Goal: Task Accomplishment & Management: Use online tool/utility

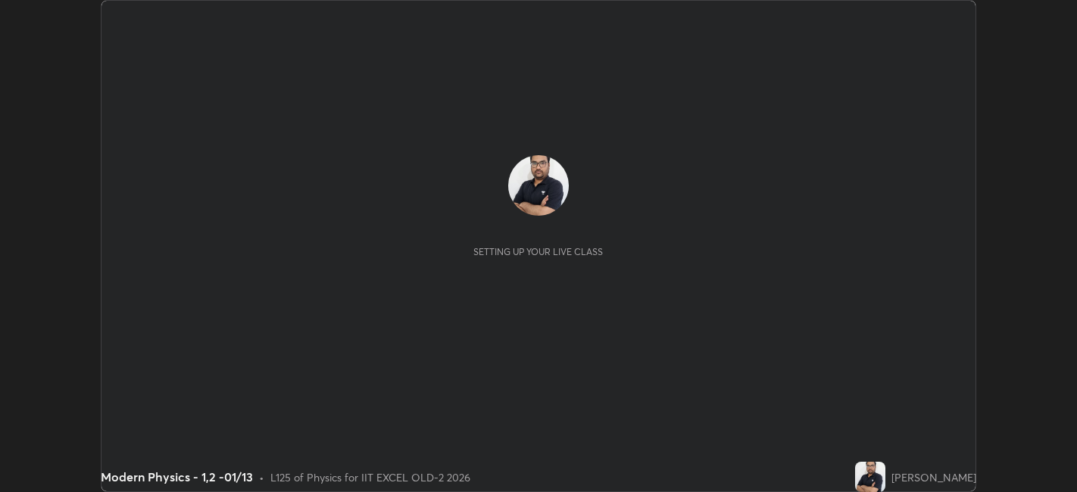
scroll to position [492, 1076]
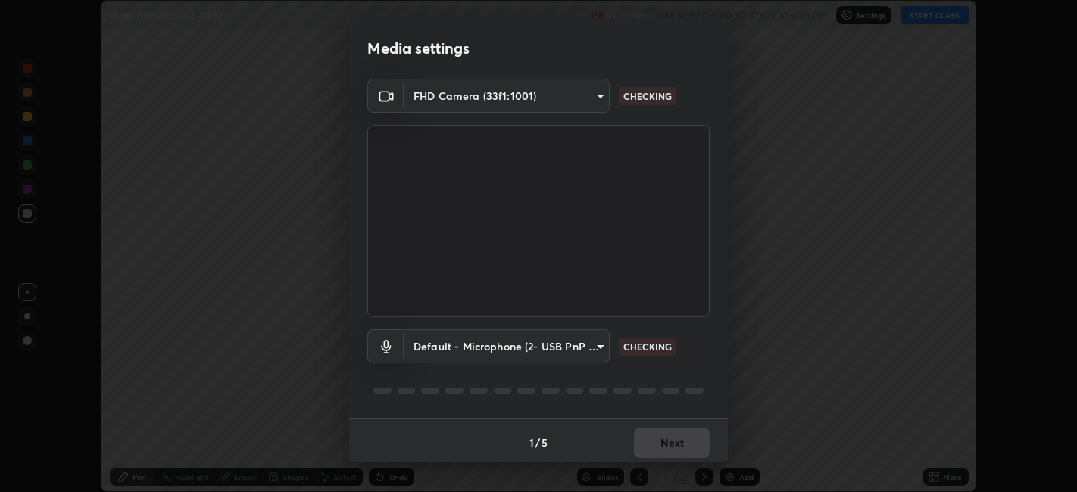
type input "a2c9e0304fea7a197325265949ed38064ec23766b16e4a4df4757bcf8ee53c87"
click at [589, 352] on body "Erase all Modern Physics - 1,2 -01/13 Recording WAS SCHEDULED TO START AT 6:30 …" at bounding box center [538, 246] width 1077 height 492
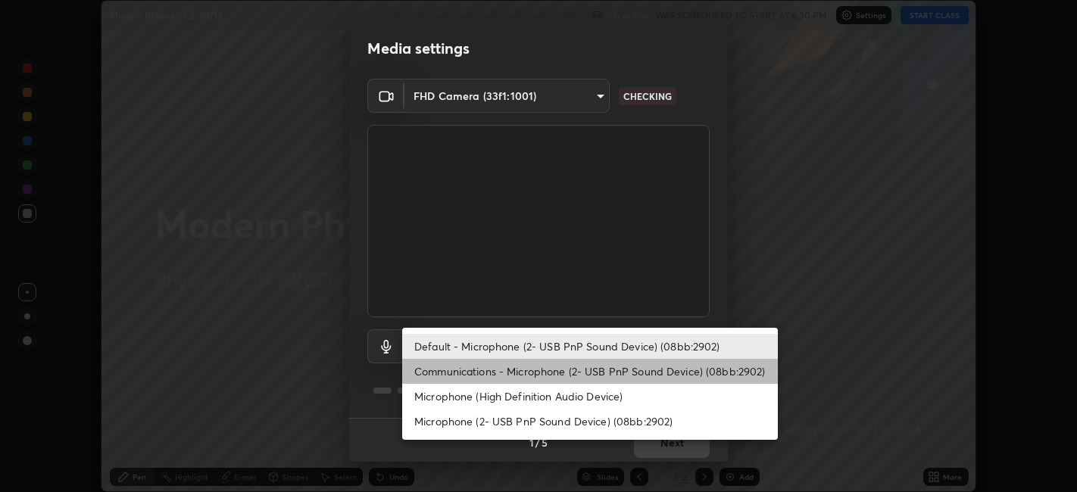
click at [627, 371] on li "Communications - Microphone (2- USB PnP Sound Device) (08bb:2902)" at bounding box center [590, 371] width 376 height 25
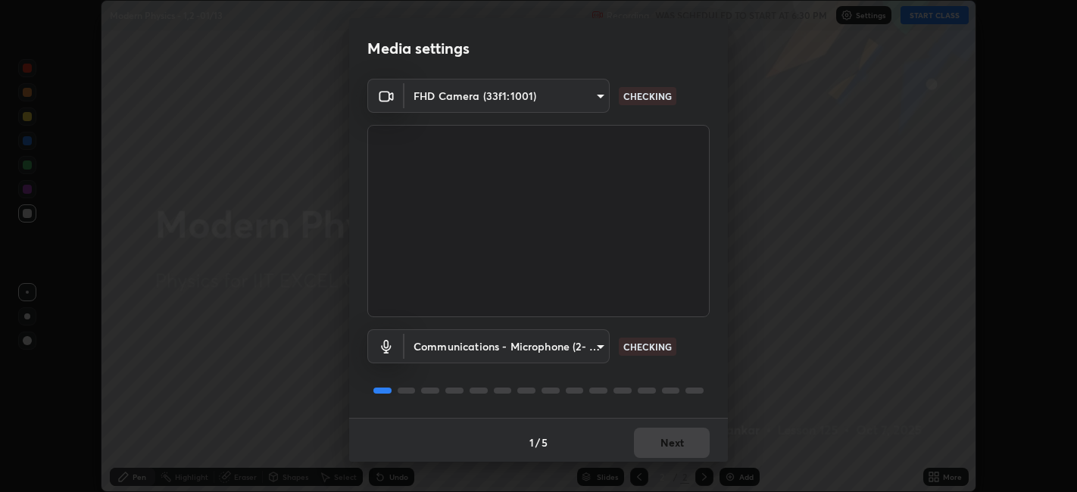
click at [597, 347] on body "Erase all Modern Physics - 1,2 -01/13 Recording WAS SCHEDULED TO START AT 6:30 …" at bounding box center [538, 246] width 1077 height 492
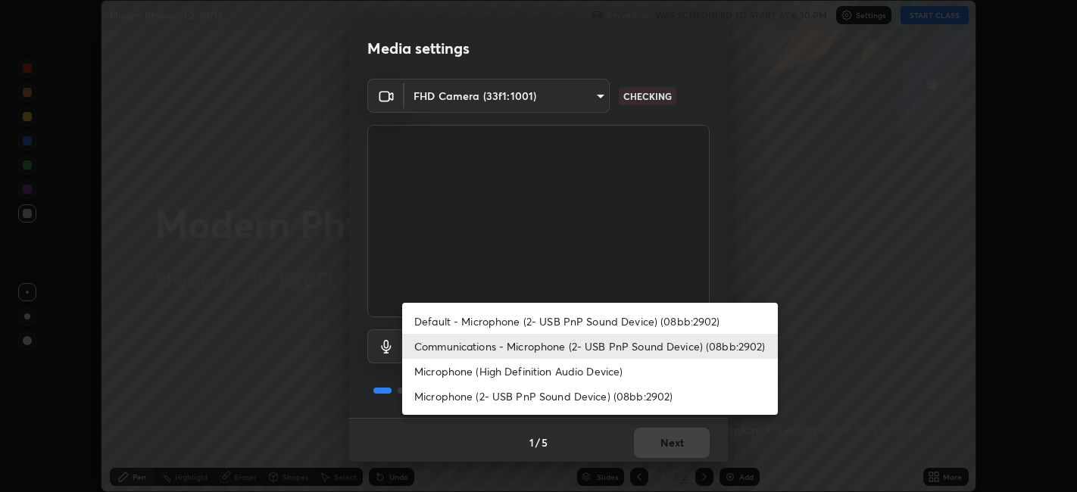
click at [639, 319] on li "Default - Microphone (2- USB PnP Sound Device) (08bb:2902)" at bounding box center [590, 321] width 376 height 25
type input "default"
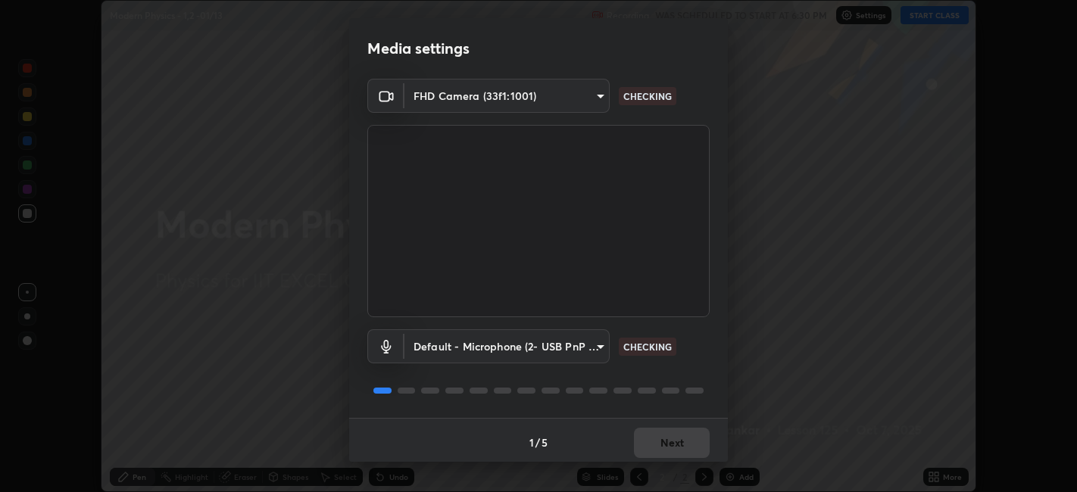
click at [663, 447] on div "1 / 5 Next" at bounding box center [538, 442] width 379 height 48
click at [672, 449] on div "1 / 5 Next" at bounding box center [538, 442] width 379 height 48
click at [682, 446] on div "1 / 5 Next" at bounding box center [538, 442] width 379 height 48
click at [685, 443] on div "1 / 5 Next" at bounding box center [538, 442] width 379 height 48
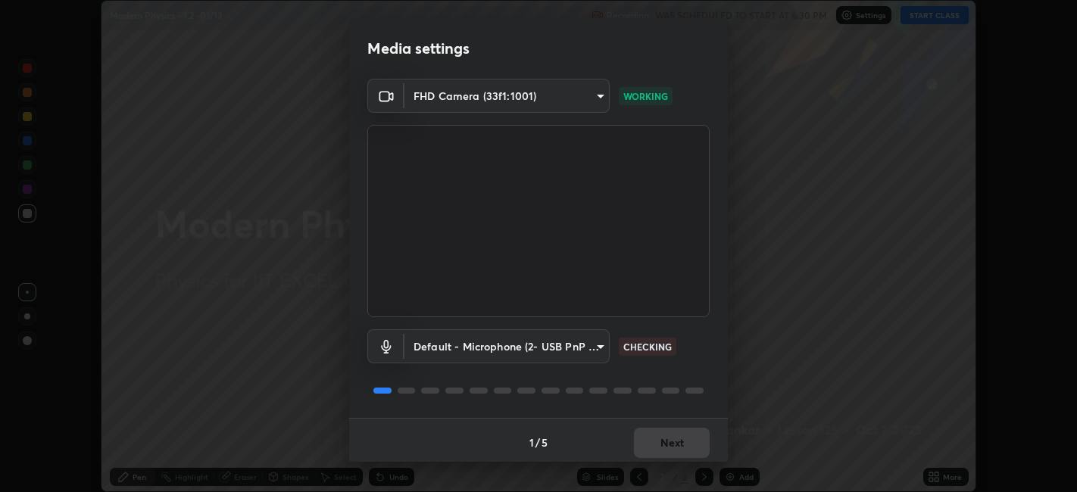
click at [685, 443] on div "1 / 5 Next" at bounding box center [538, 442] width 379 height 48
click at [683, 438] on div "1 / 5 Next" at bounding box center [538, 442] width 379 height 48
click at [678, 441] on div "1 / 5 Next" at bounding box center [538, 442] width 379 height 48
click at [679, 438] on div "1 / 5 Next" at bounding box center [538, 442] width 379 height 48
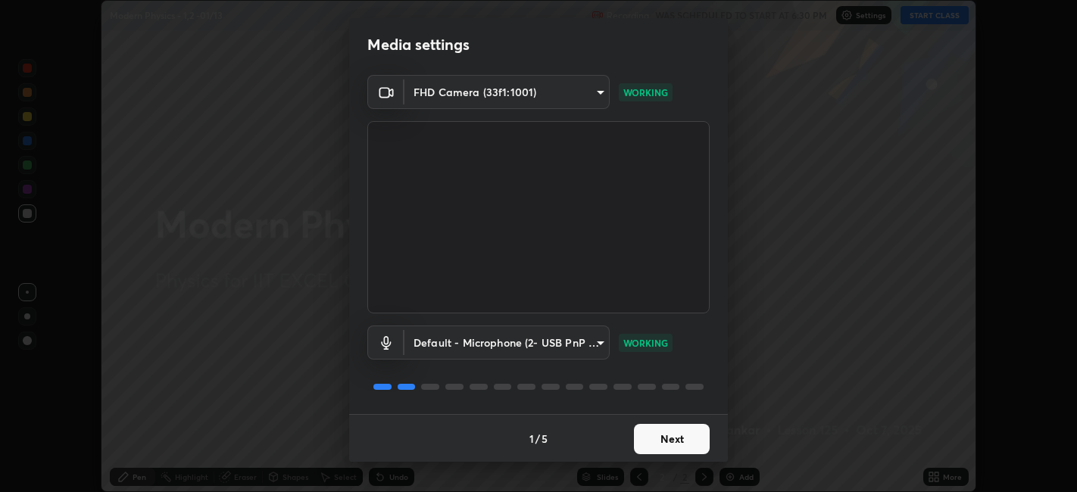
click at [691, 437] on button "Next" at bounding box center [672, 439] width 76 height 30
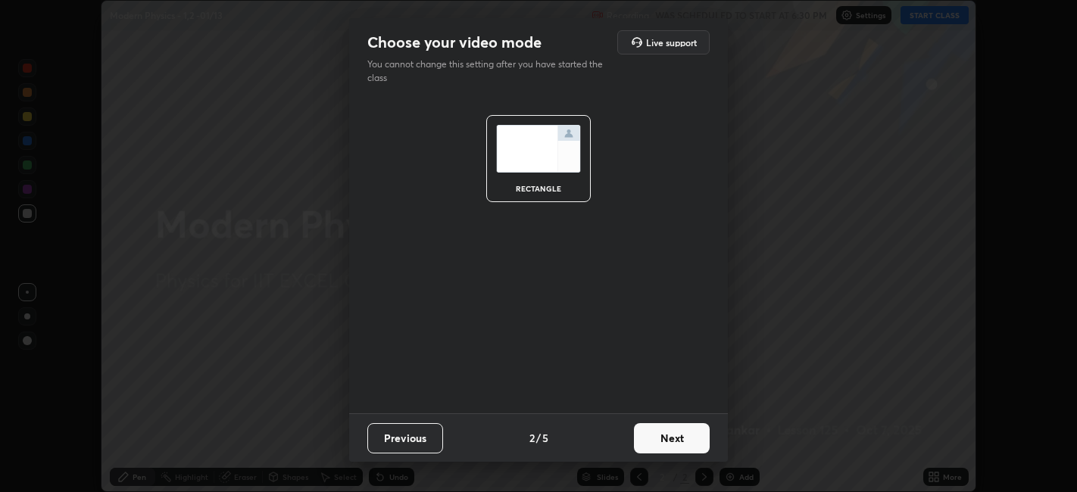
click at [692, 443] on button "Next" at bounding box center [672, 438] width 76 height 30
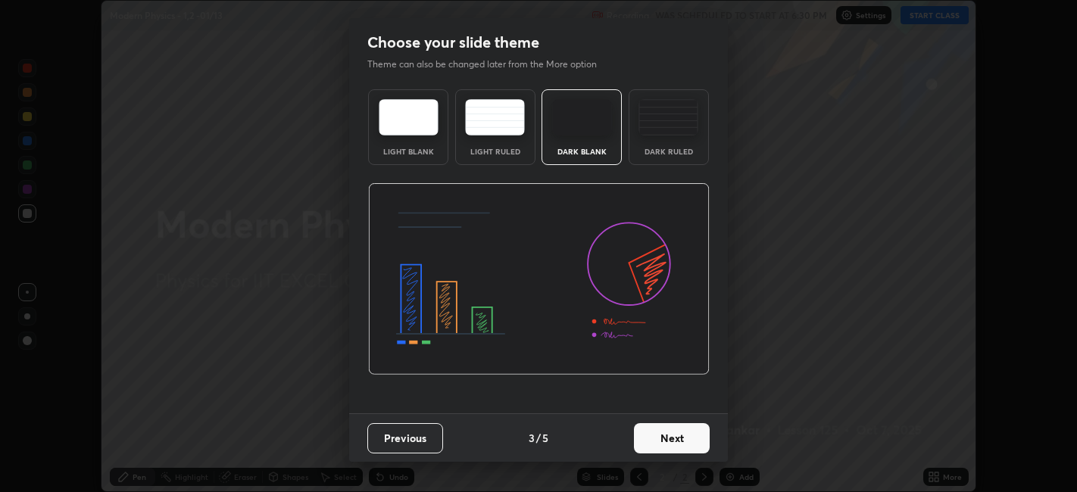
click at [691, 446] on button "Next" at bounding box center [672, 438] width 76 height 30
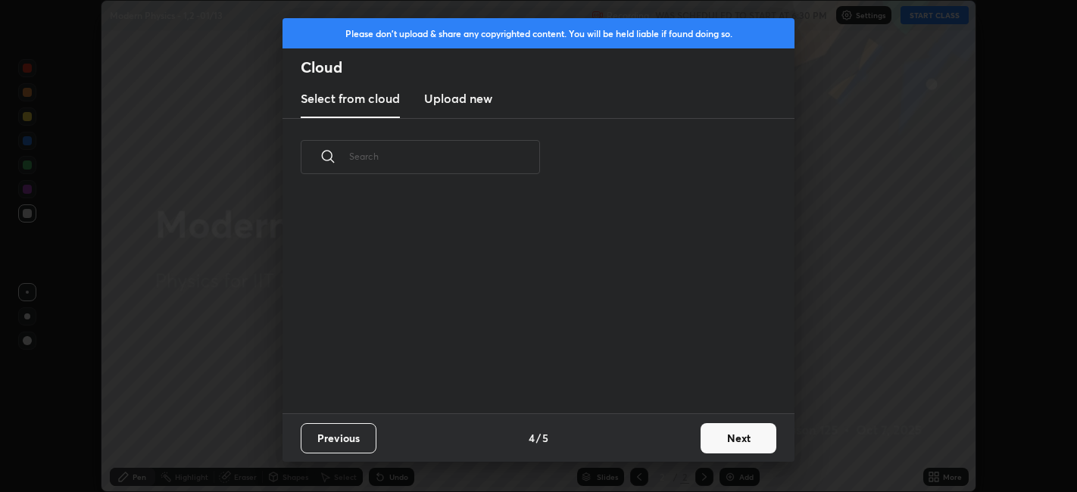
scroll to position [217, 486]
click at [723, 440] on button "Next" at bounding box center [738, 438] width 76 height 30
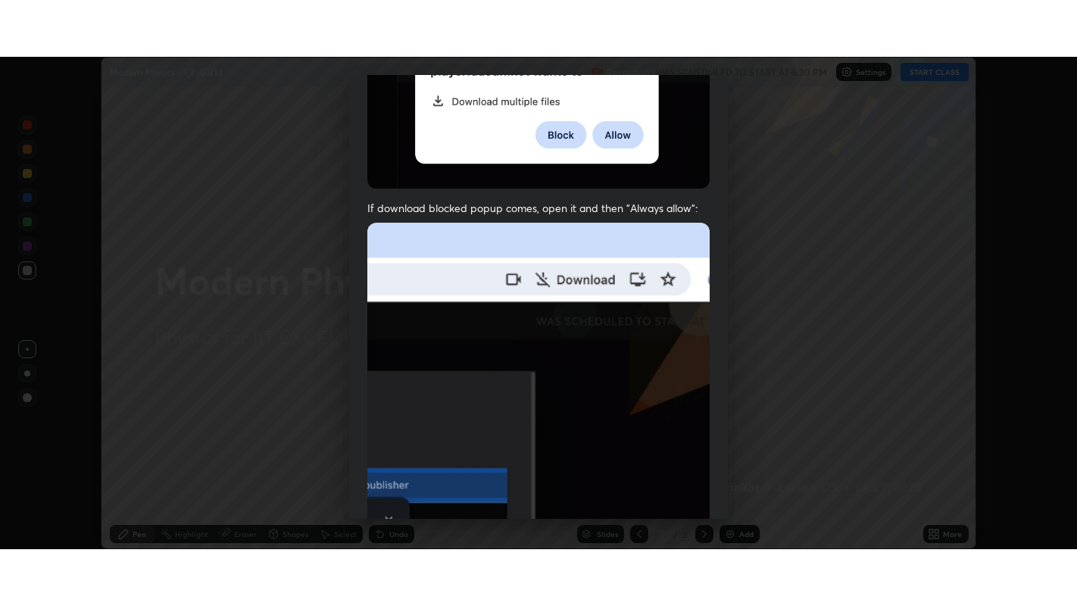
scroll to position [313, 0]
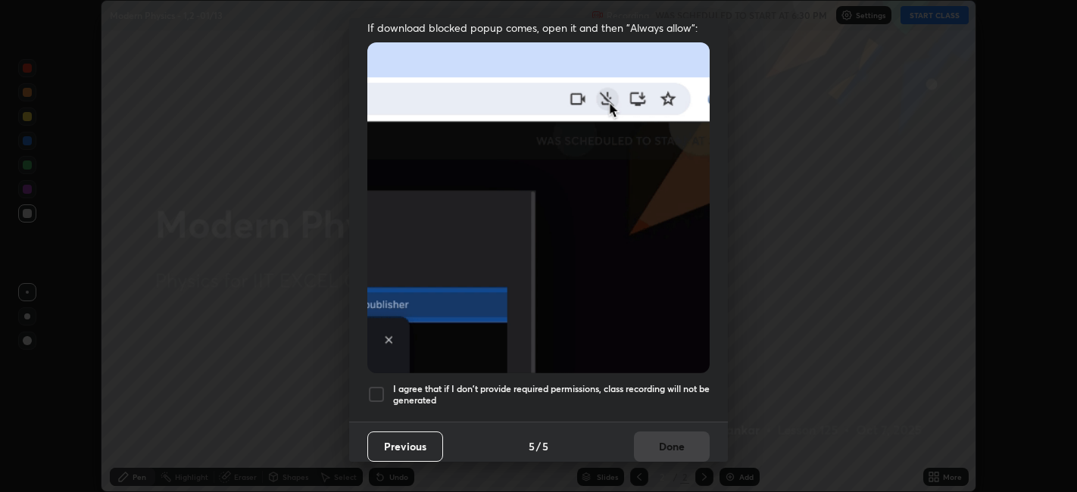
click at [679, 383] on h5 "I agree that if I don't provide required permissions, class recording will not …" at bounding box center [551, 394] width 317 height 23
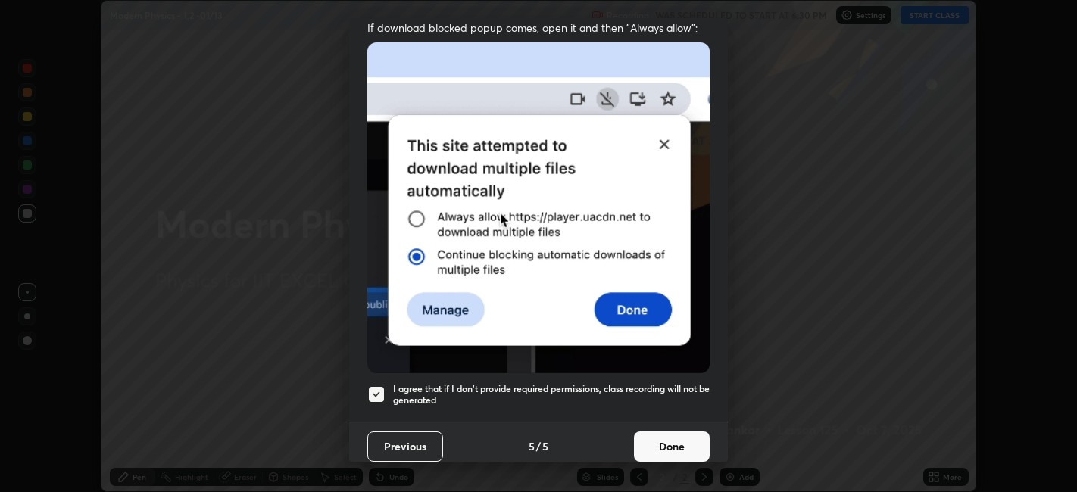
click at [682, 442] on button "Done" at bounding box center [672, 447] width 76 height 30
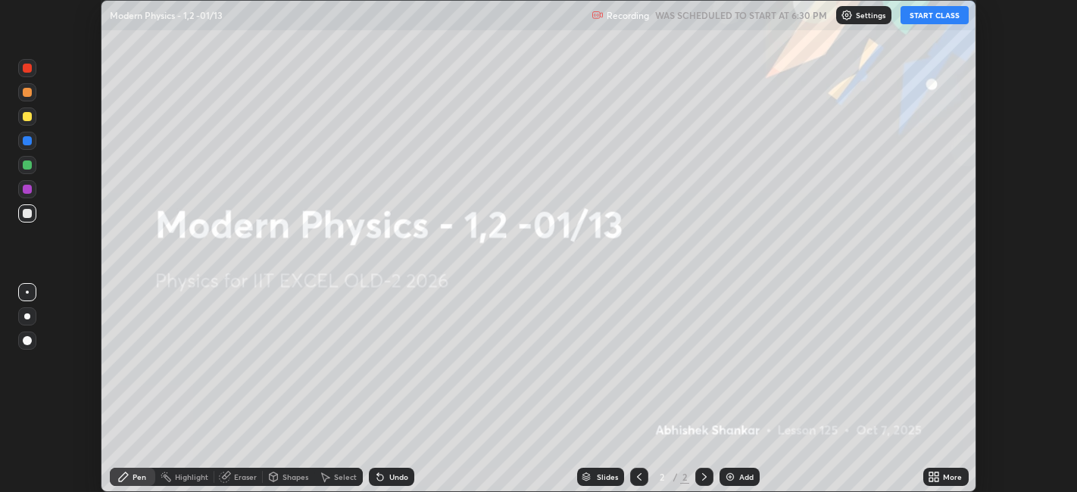
click at [923, 17] on button "START CLASS" at bounding box center [934, 15] width 68 height 18
click at [937, 474] on icon at bounding box center [937, 475] width 4 height 4
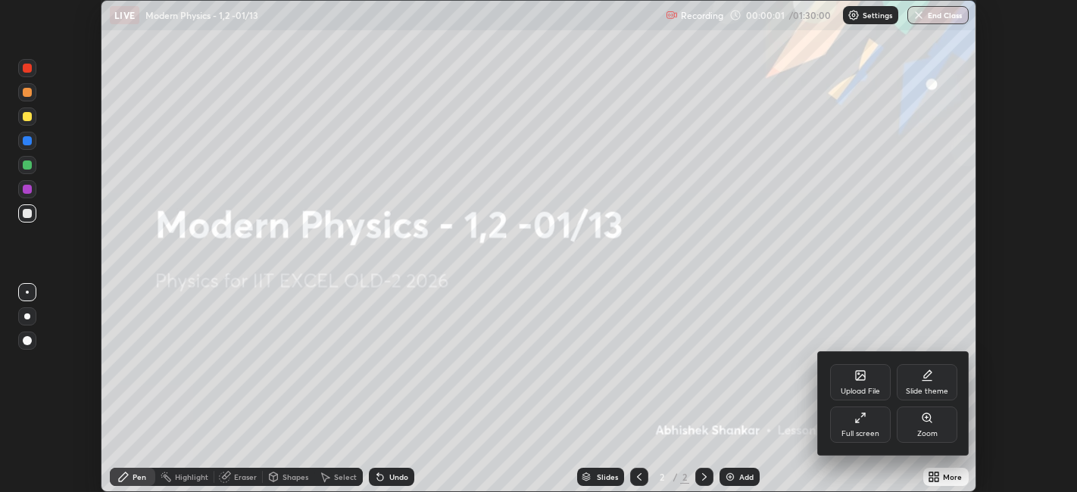
click at [867, 423] on div "Full screen" at bounding box center [860, 425] width 61 height 36
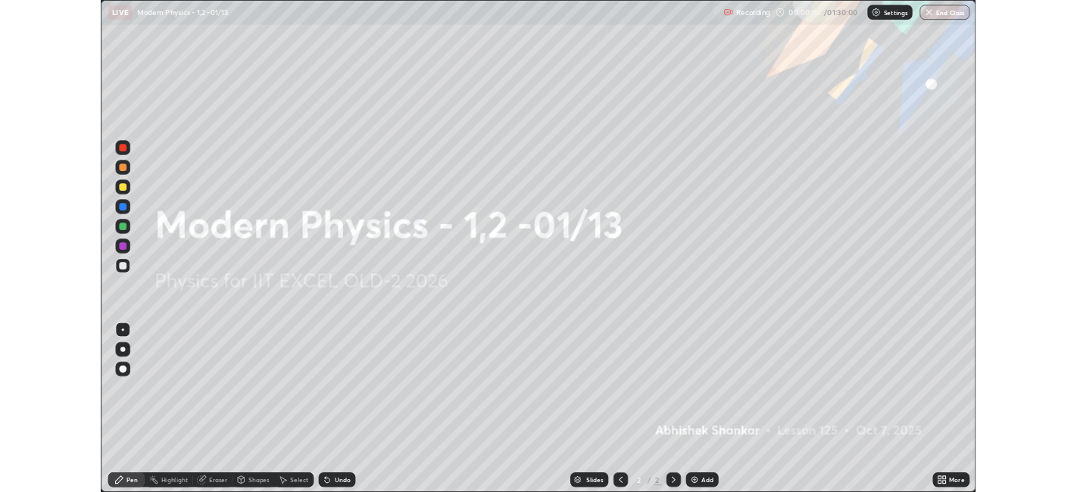
scroll to position [606, 1077]
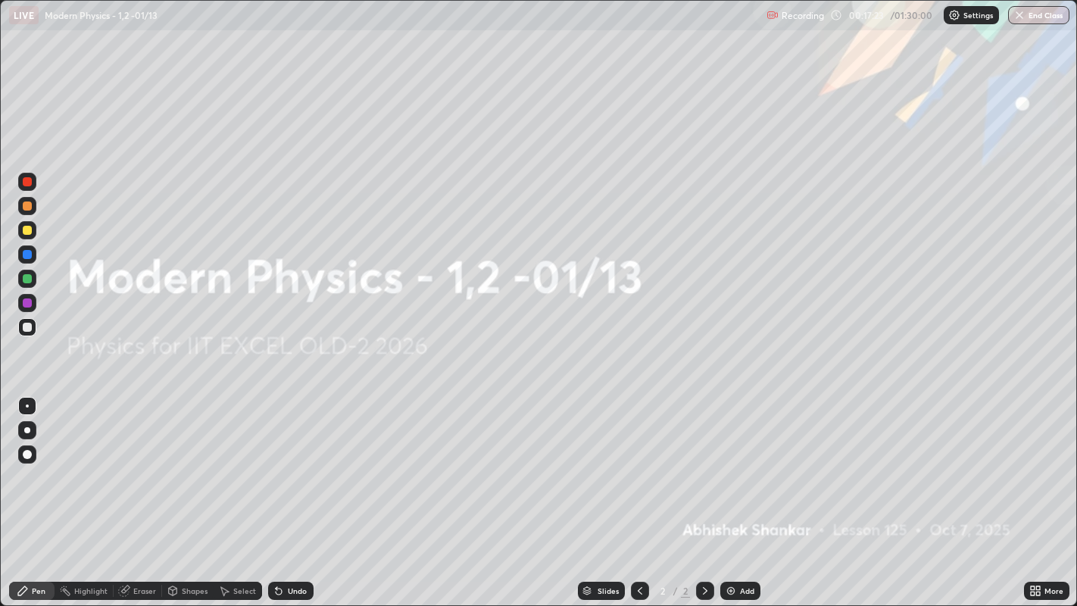
click at [703, 491] on icon at bounding box center [705, 591] width 12 height 12
click at [741, 491] on div "Add" at bounding box center [747, 591] width 14 height 8
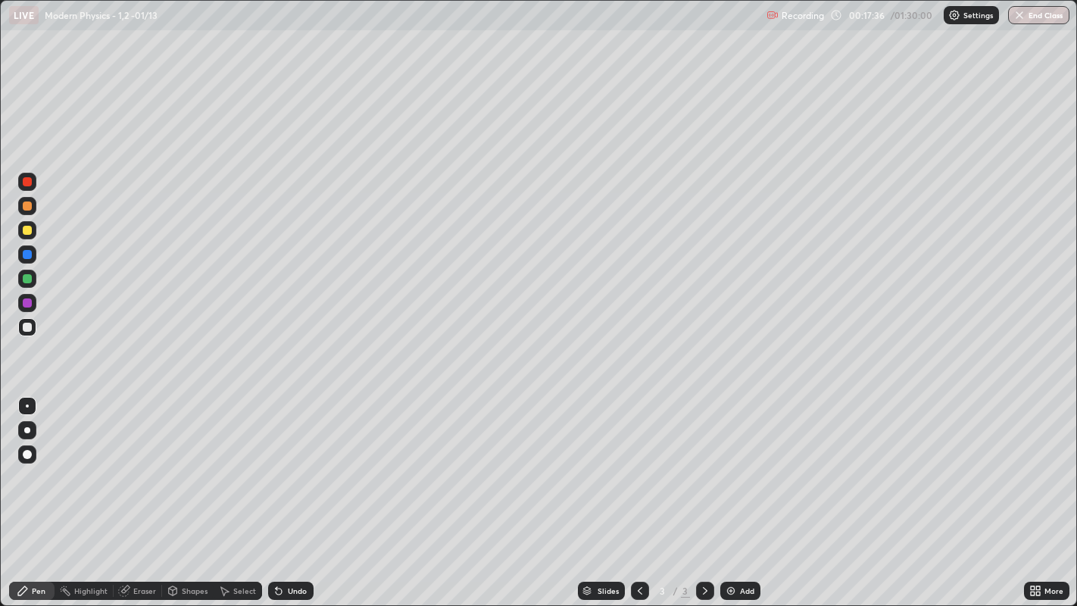
click at [30, 234] on div at bounding box center [27, 230] width 18 height 18
click at [29, 335] on div at bounding box center [27, 327] width 18 height 18
click at [27, 231] on div at bounding box center [27, 230] width 9 height 9
click at [35, 327] on div at bounding box center [27, 327] width 18 height 18
click at [192, 491] on div "Shapes" at bounding box center [195, 591] width 26 height 8
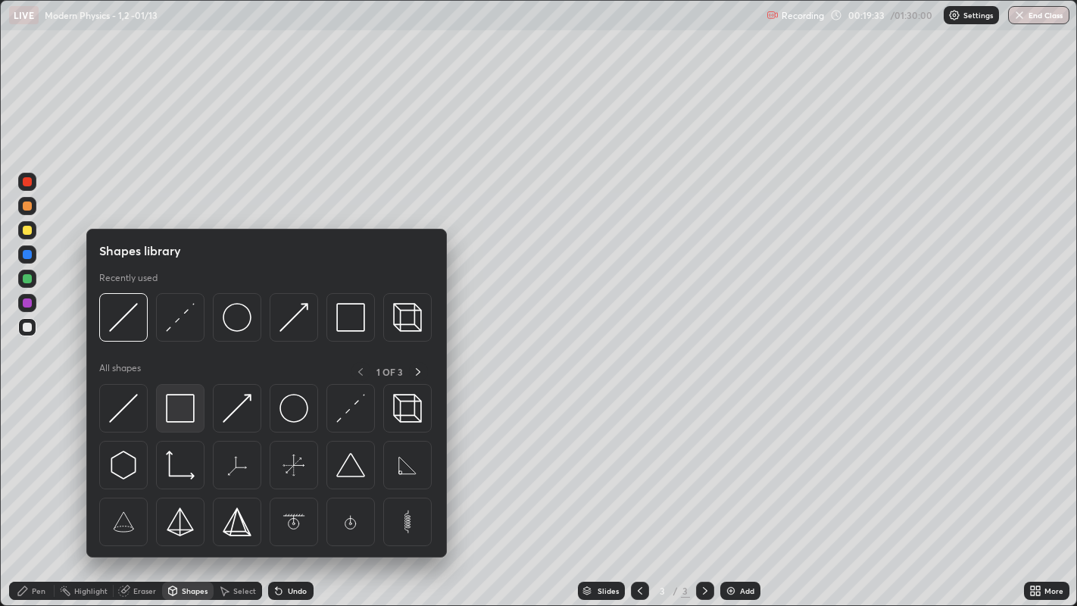
click at [182, 415] on img at bounding box center [180, 408] width 29 height 29
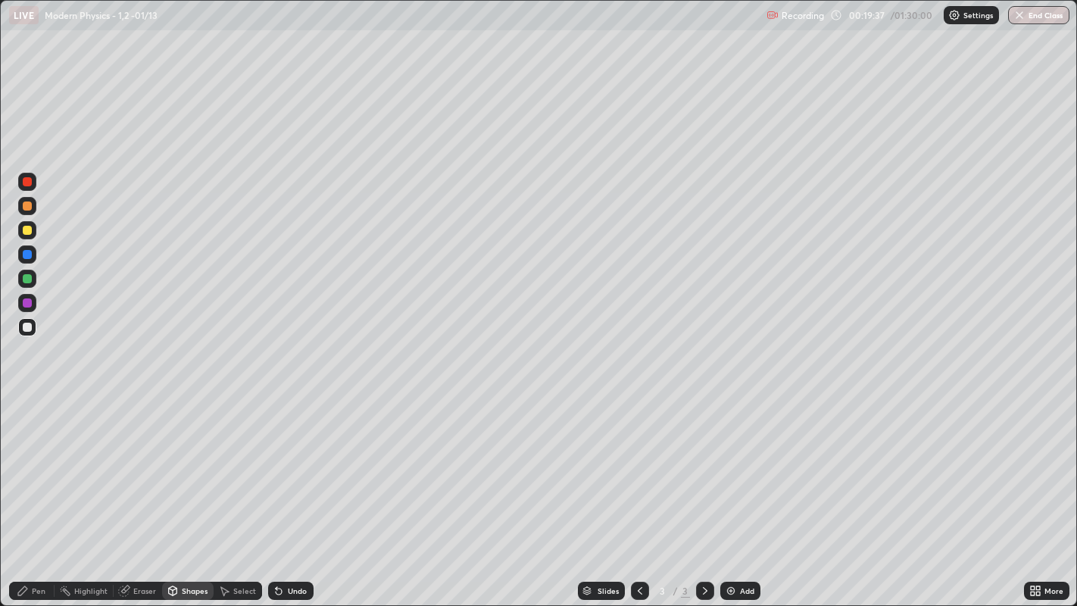
click at [42, 491] on div "Pen" at bounding box center [39, 591] width 14 height 8
click at [30, 235] on div at bounding box center [27, 230] width 18 height 18
click at [1032, 491] on icon at bounding box center [1033, 593] width 4 height 4
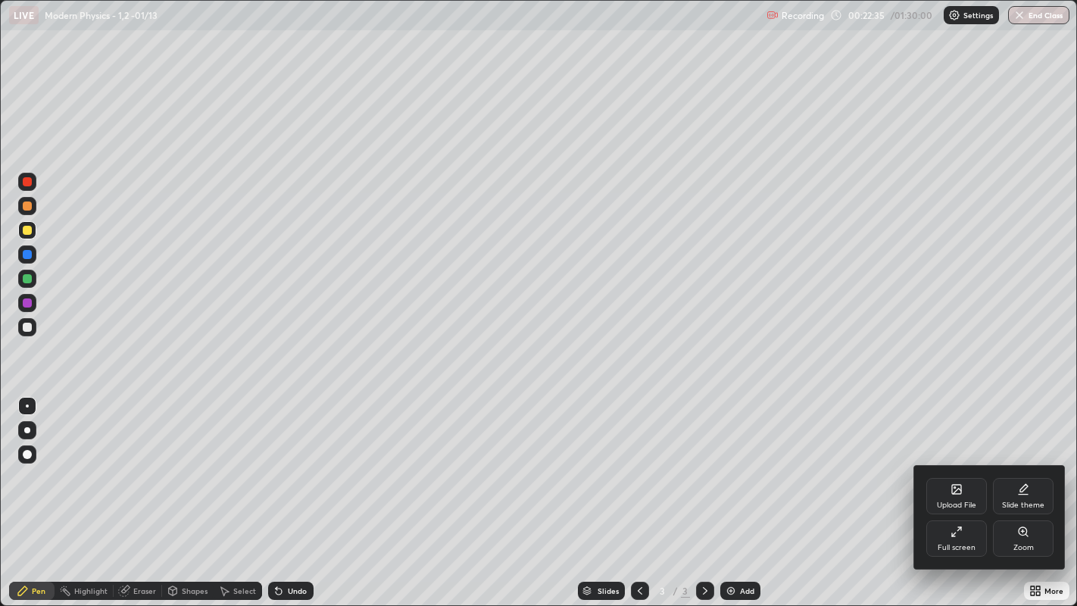
click at [955, 491] on icon at bounding box center [956, 532] width 12 height 12
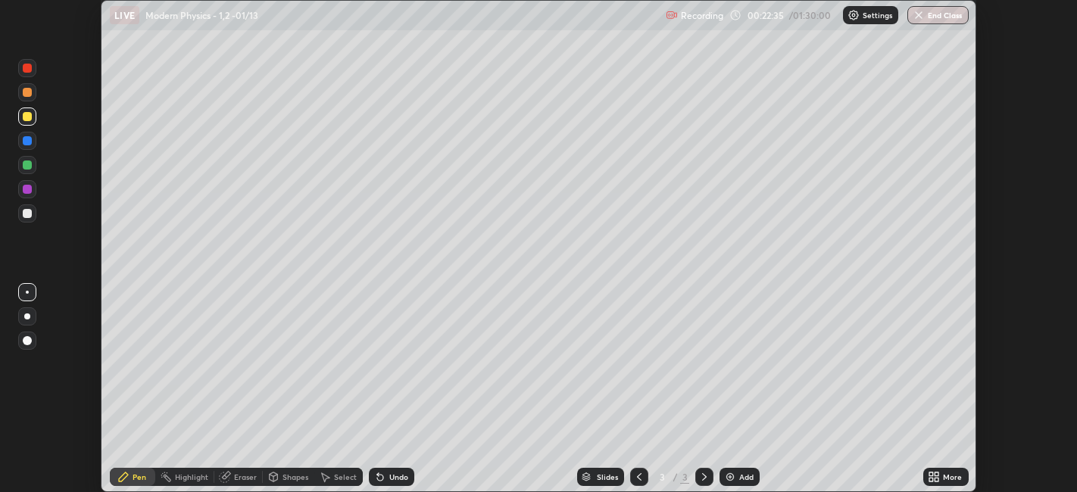
scroll to position [75230, 74645]
click at [936, 478] on icon at bounding box center [937, 480] width 4 height 4
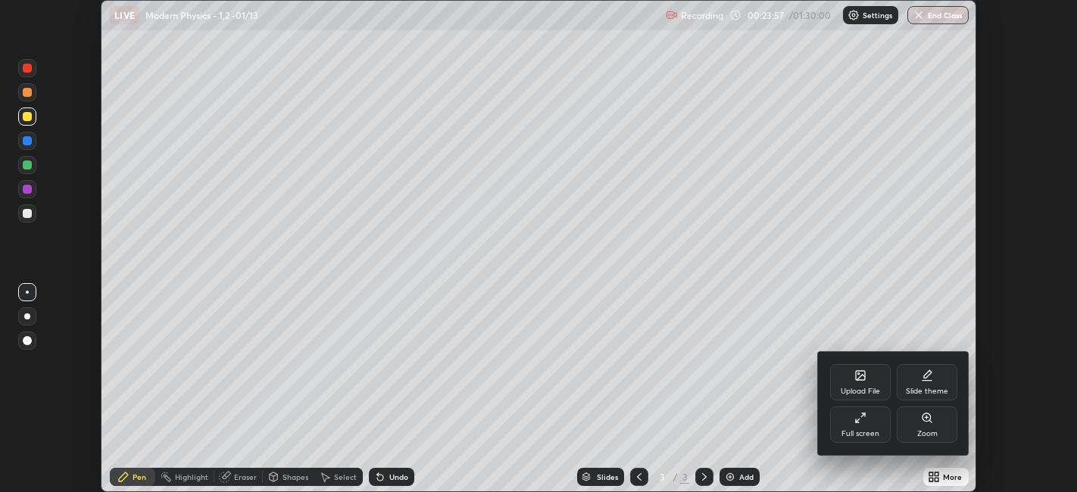
click at [853, 382] on div "Upload File" at bounding box center [860, 382] width 61 height 36
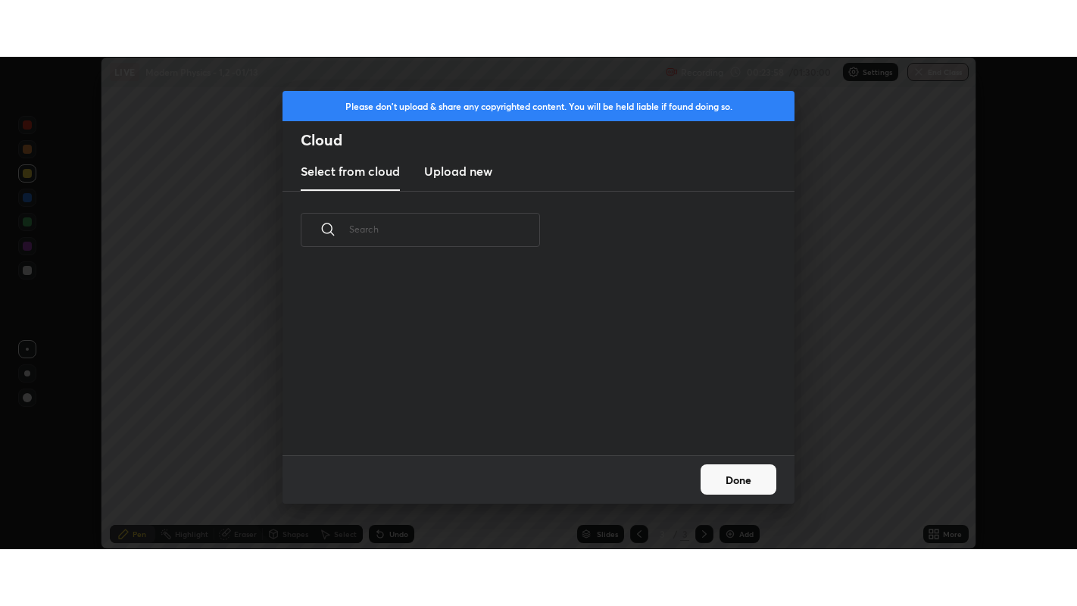
scroll to position [5, 8]
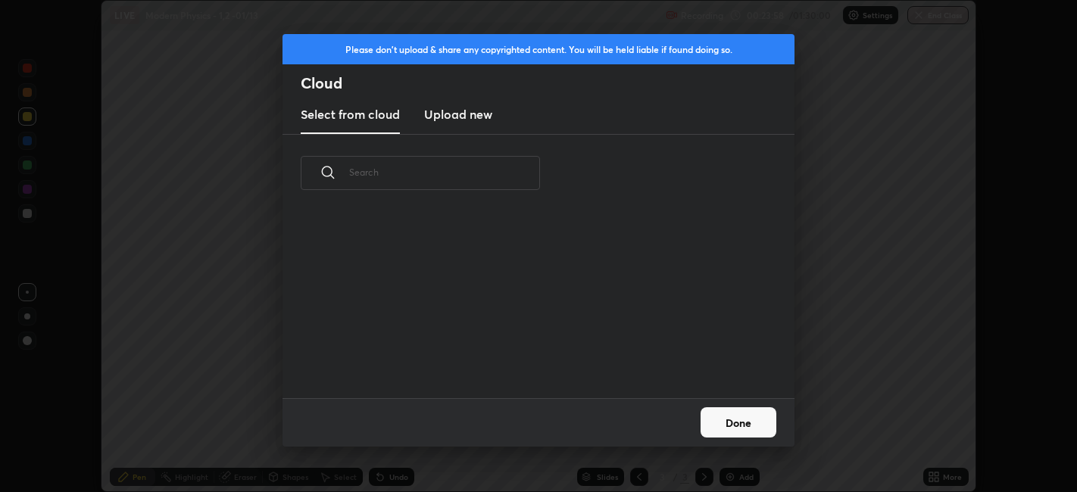
click at [473, 117] on h3 "Upload new" at bounding box center [458, 114] width 68 height 18
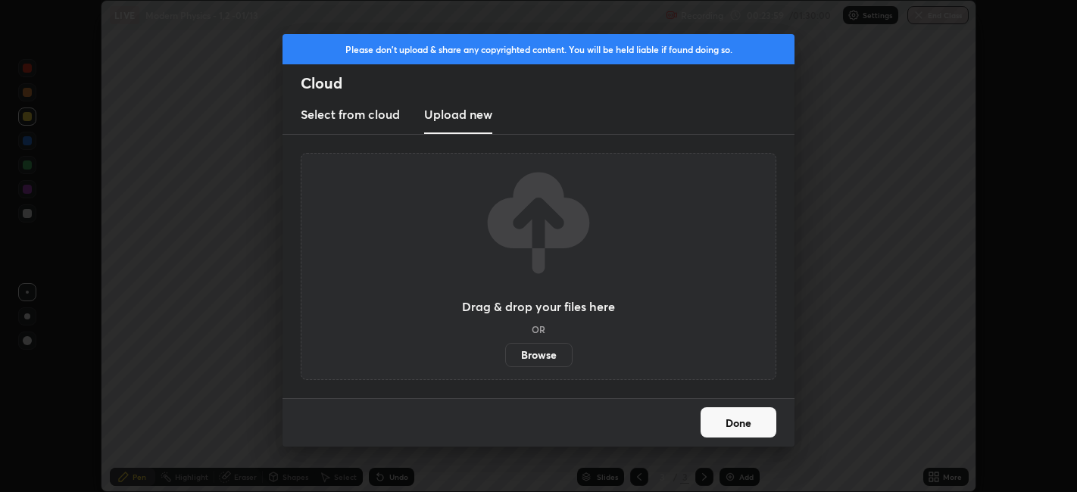
click at [542, 366] on label "Browse" at bounding box center [538, 355] width 67 height 24
click at [505, 366] on input "Browse" at bounding box center [505, 355] width 0 height 24
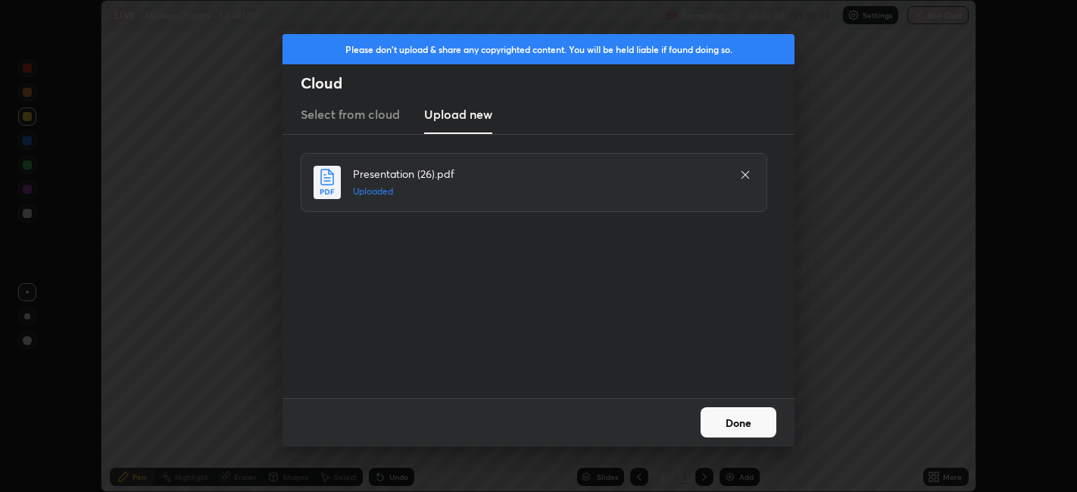
click at [728, 423] on button "Done" at bounding box center [738, 422] width 76 height 30
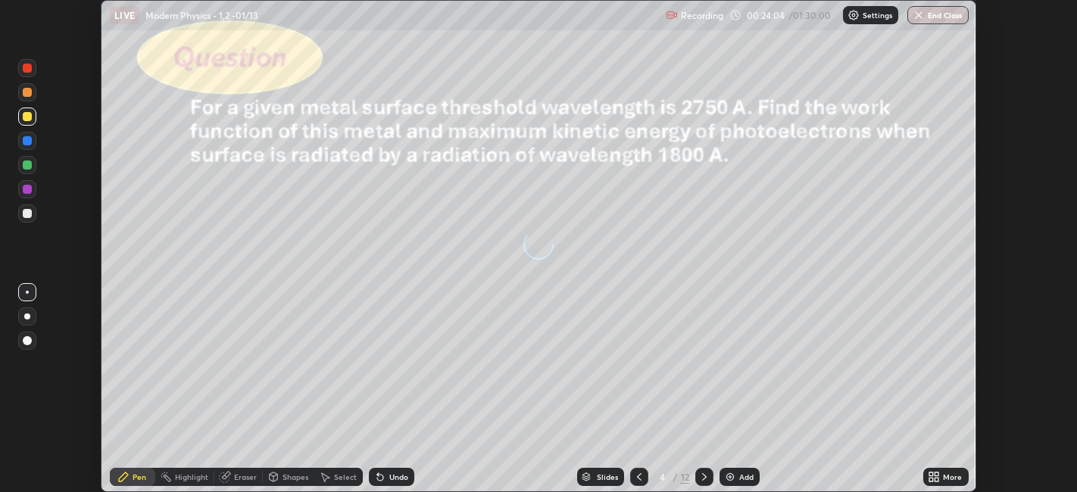
click at [378, 479] on icon at bounding box center [380, 478] width 6 height 6
click at [935, 478] on icon at bounding box center [937, 480] width 4 height 4
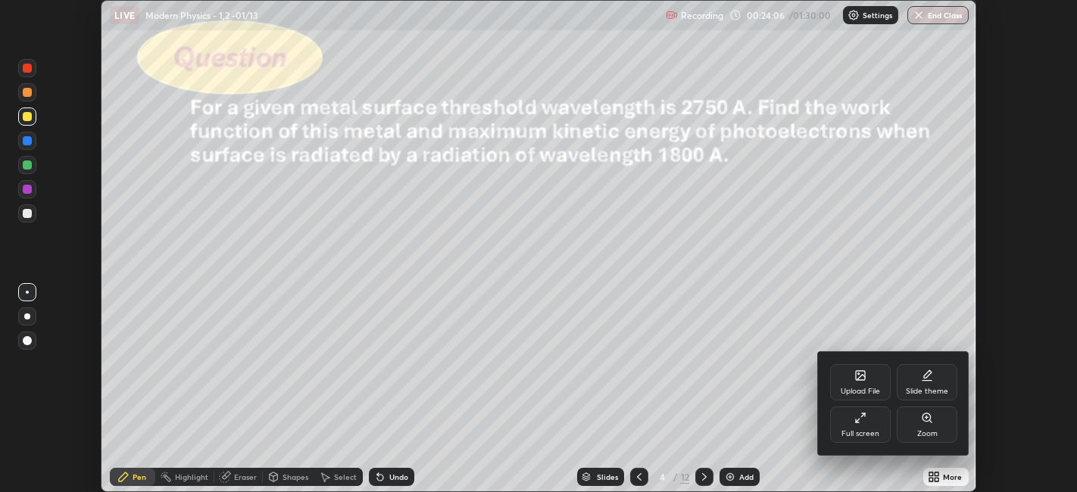
click at [858, 432] on div "Full screen" at bounding box center [860, 434] width 38 height 8
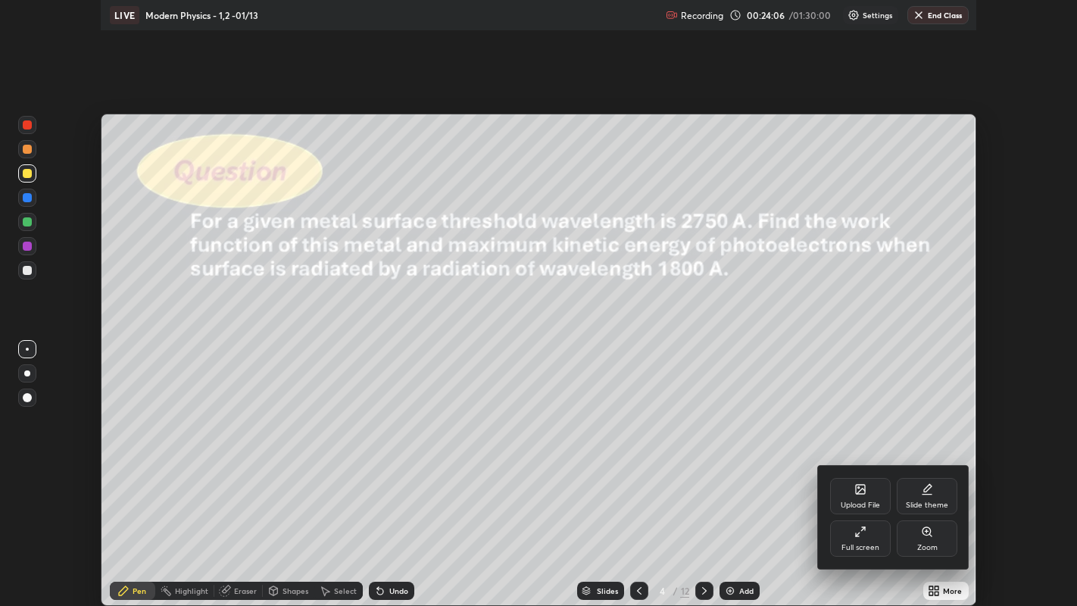
scroll to position [606, 1077]
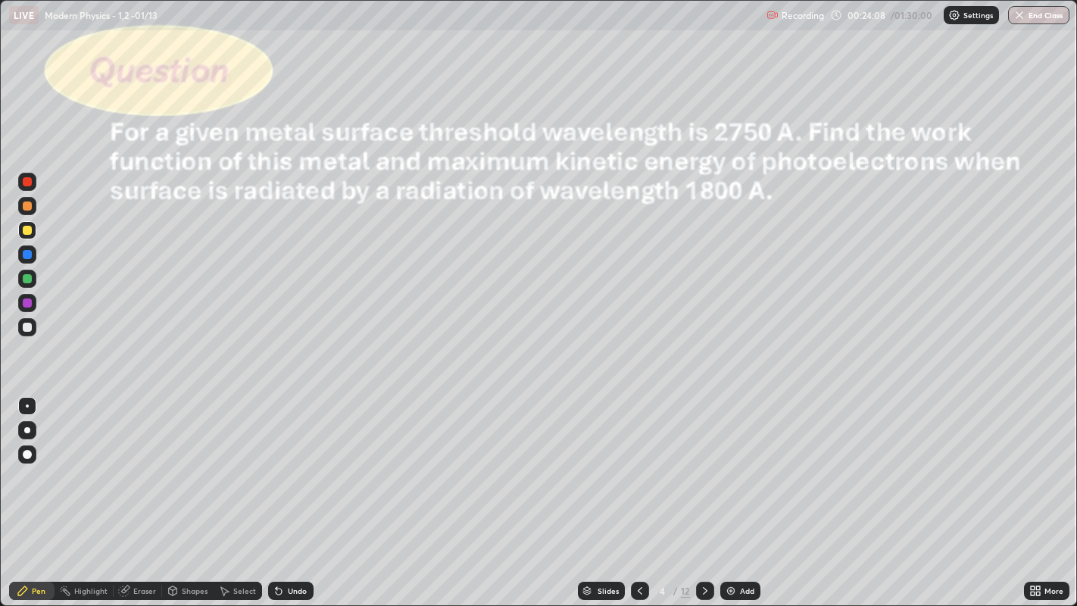
click at [640, 491] on icon at bounding box center [640, 591] width 12 height 12
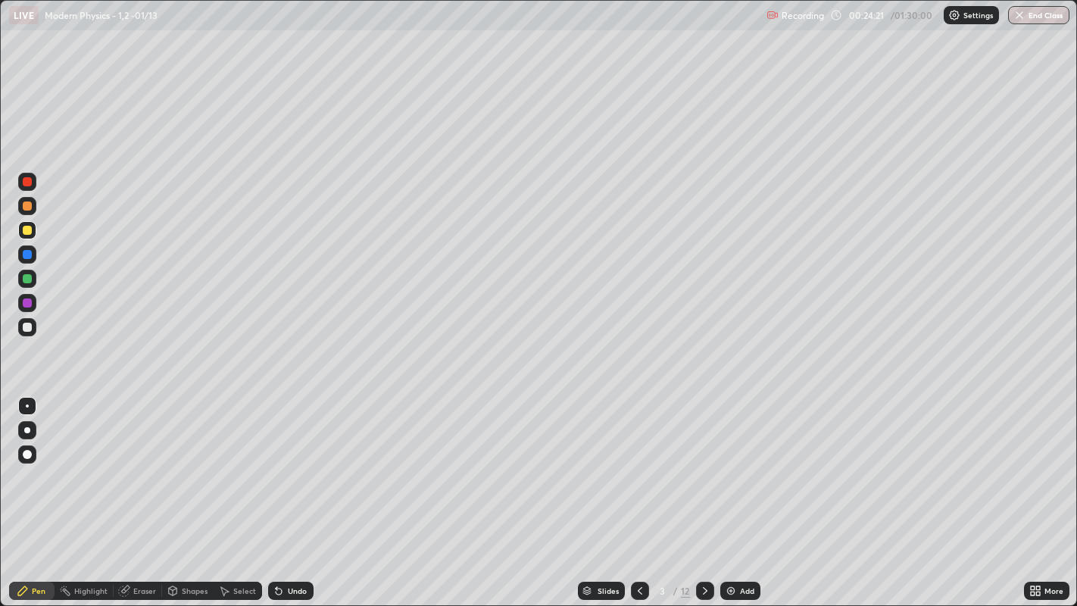
click at [710, 491] on div at bounding box center [705, 590] width 18 height 30
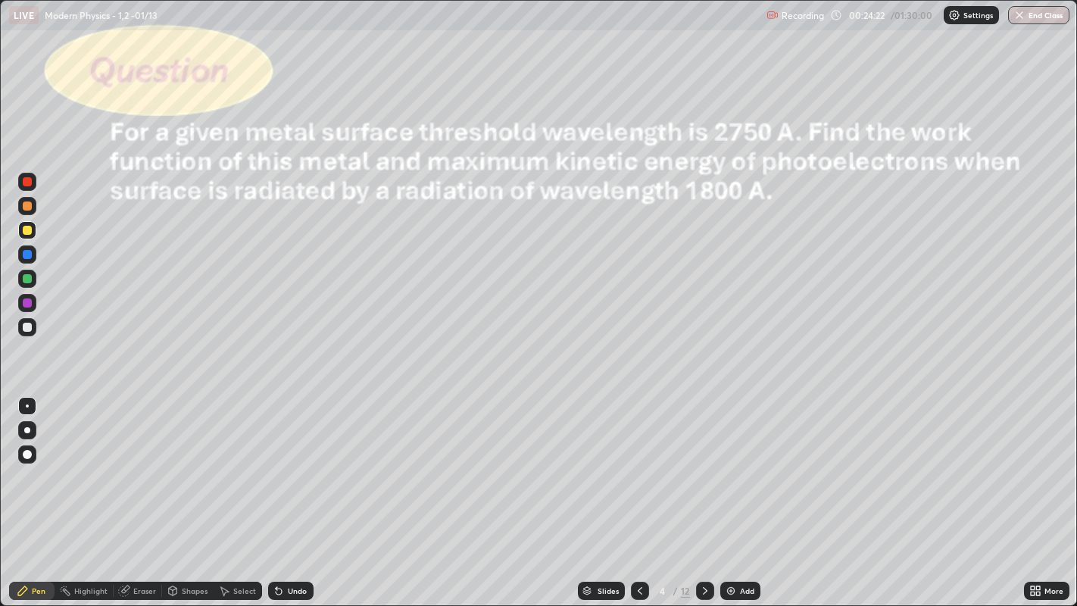
click at [638, 491] on icon at bounding box center [640, 591] width 12 height 12
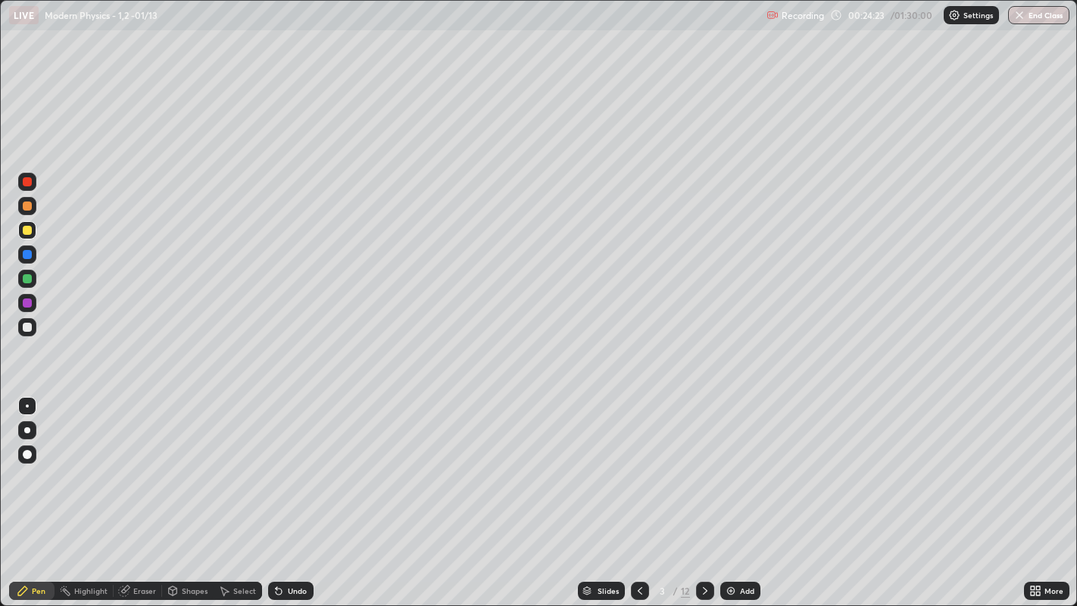
click at [735, 491] on img at bounding box center [731, 591] width 12 height 12
click at [27, 230] on div at bounding box center [27, 230] width 9 height 9
click at [27, 326] on div at bounding box center [27, 327] width 9 height 9
click at [299, 491] on div "Undo" at bounding box center [297, 591] width 19 height 8
click at [292, 491] on div "Undo" at bounding box center [297, 591] width 19 height 8
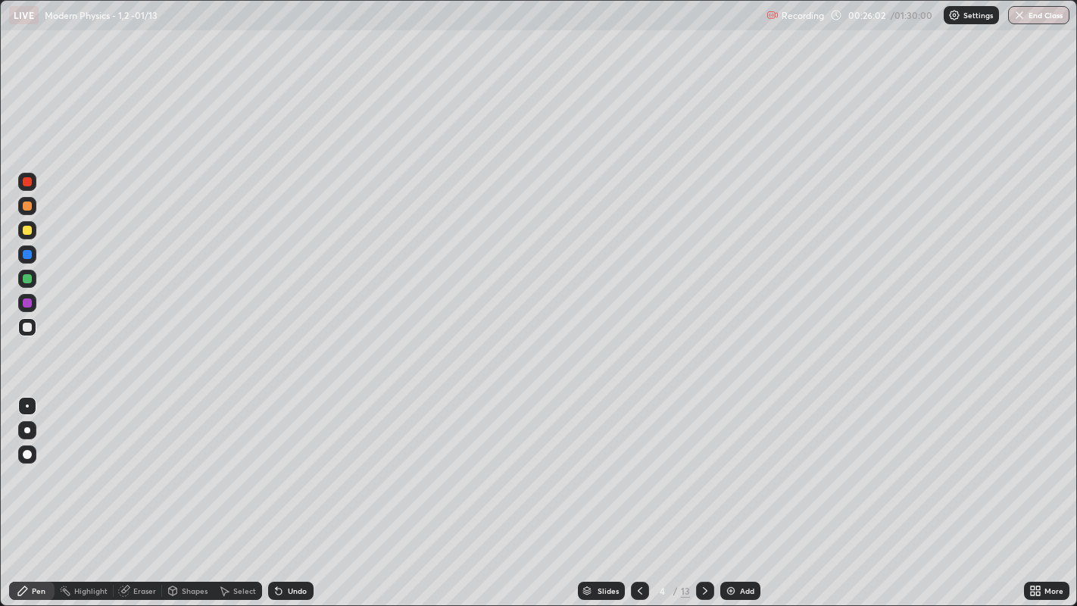
click at [290, 491] on div "Undo" at bounding box center [297, 591] width 19 height 8
click at [28, 231] on div at bounding box center [27, 230] width 9 height 9
click at [285, 491] on div "Undo" at bounding box center [290, 591] width 45 height 18
click at [741, 491] on div "Add" at bounding box center [747, 591] width 14 height 8
click at [25, 324] on div at bounding box center [27, 327] width 9 height 9
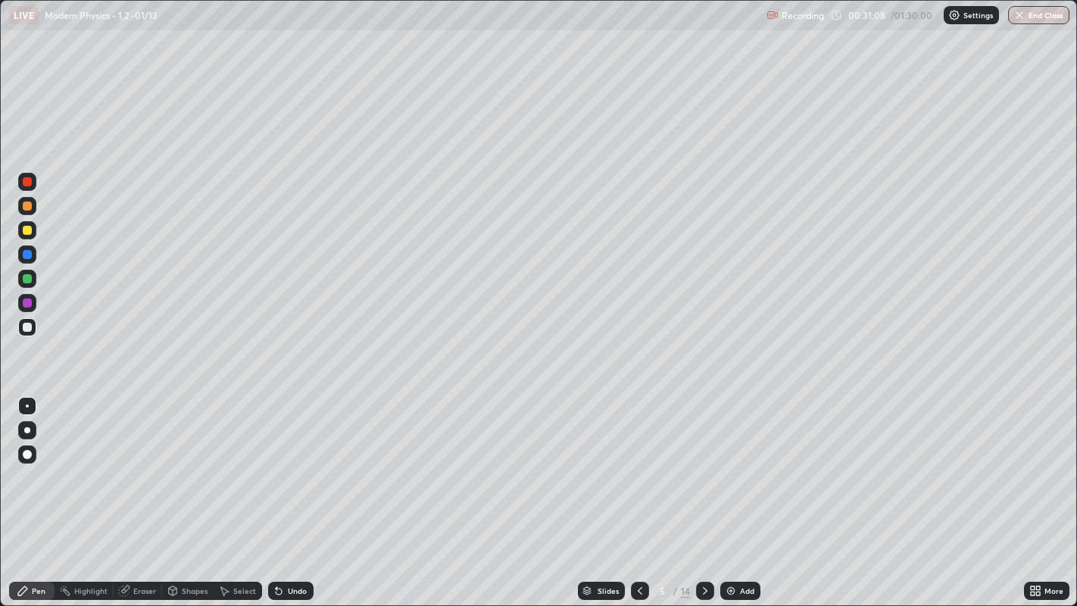
click at [28, 230] on div at bounding box center [27, 230] width 9 height 9
click at [27, 327] on div at bounding box center [27, 327] width 9 height 9
click at [31, 232] on div at bounding box center [27, 230] width 9 height 9
click at [299, 491] on div "Undo" at bounding box center [297, 591] width 19 height 8
click at [703, 491] on icon at bounding box center [705, 591] width 12 height 12
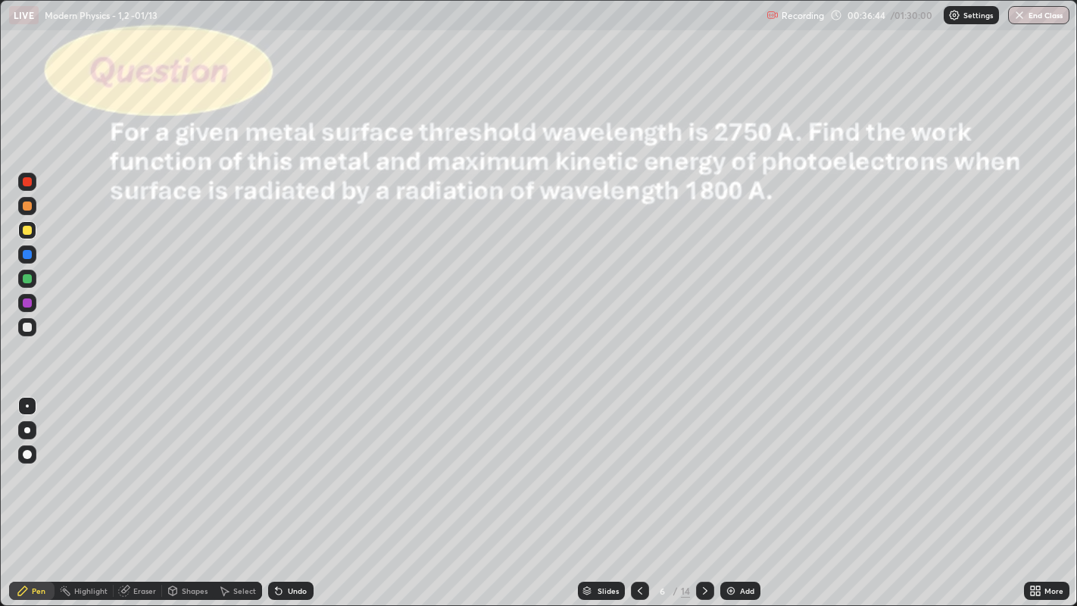
click at [638, 491] on icon at bounding box center [640, 591] width 12 height 12
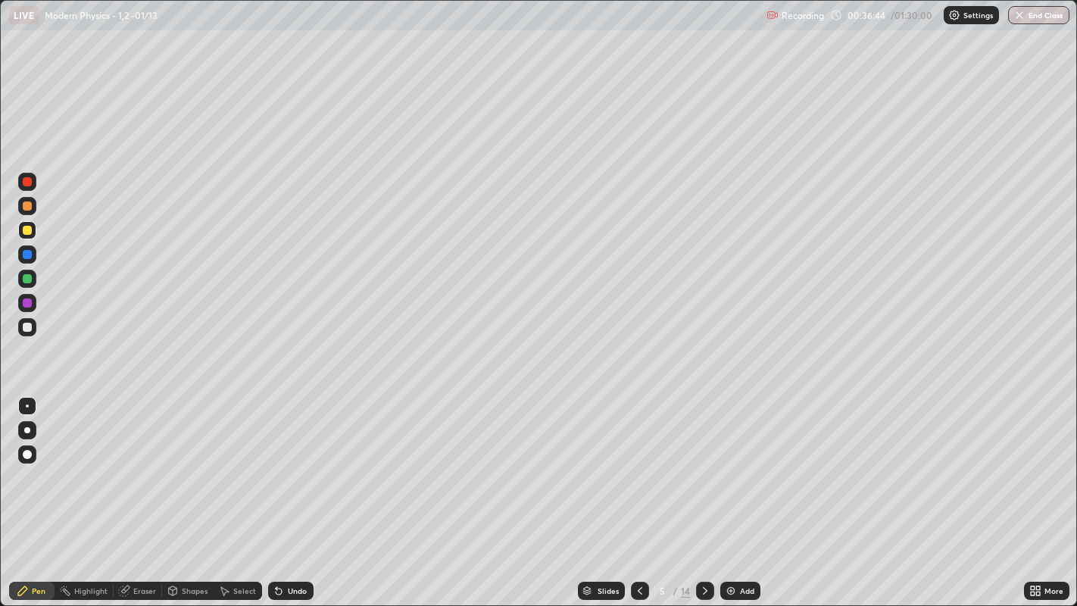
click at [743, 491] on div "Add" at bounding box center [747, 591] width 14 height 8
click at [27, 326] on div at bounding box center [27, 327] width 9 height 9
click at [27, 230] on div at bounding box center [27, 230] width 9 height 9
click at [30, 328] on div at bounding box center [27, 327] width 9 height 9
click at [30, 229] on div at bounding box center [27, 230] width 9 height 9
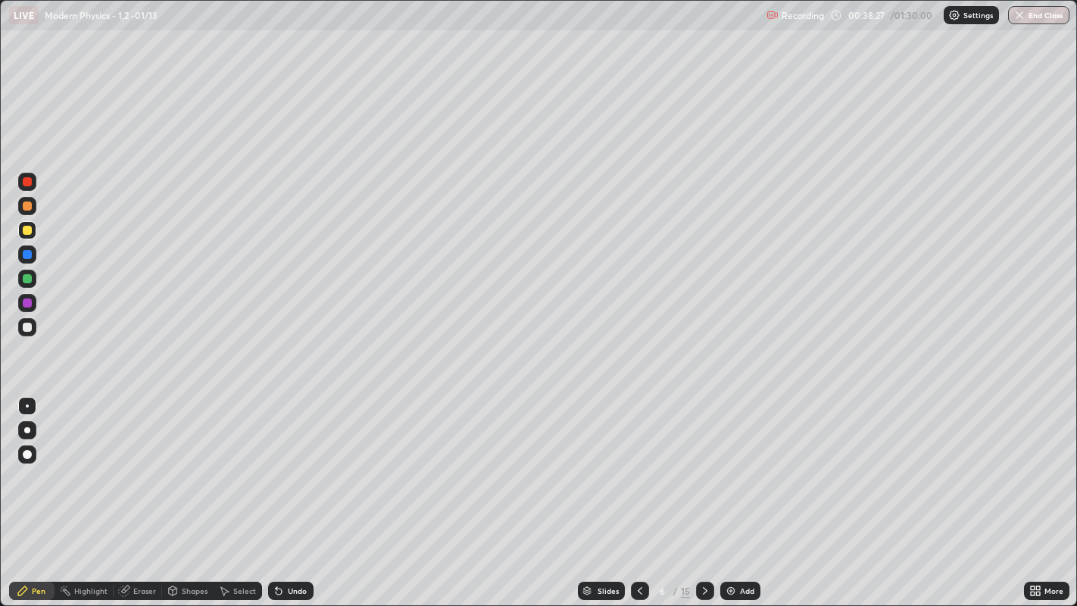
click at [284, 491] on div "Undo" at bounding box center [290, 591] width 45 height 18
click at [288, 491] on div "Undo" at bounding box center [297, 591] width 19 height 8
click at [303, 491] on div "Undo" at bounding box center [297, 591] width 19 height 8
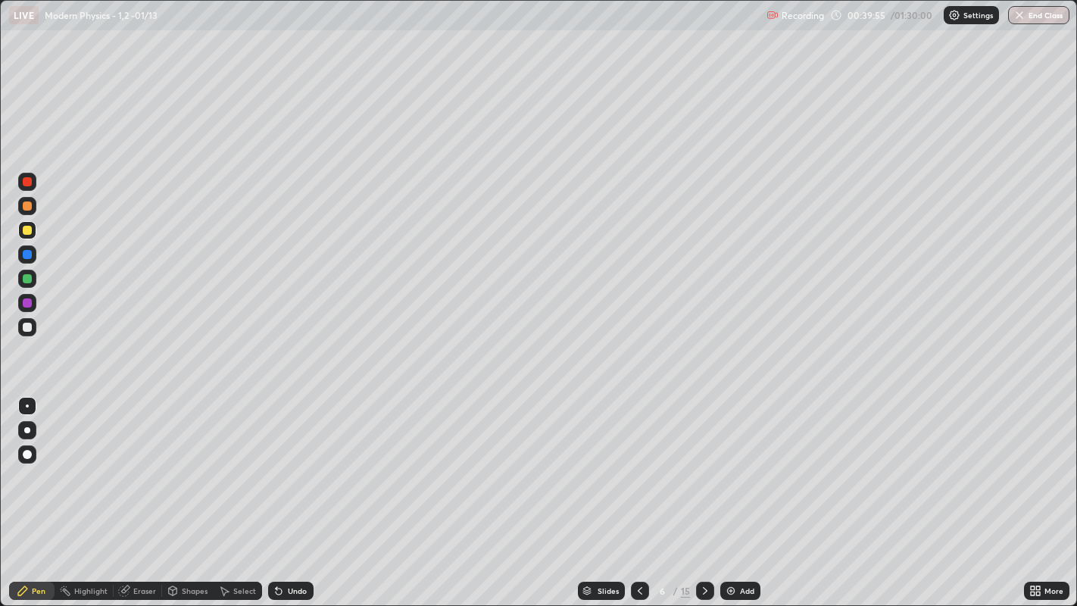
click at [195, 491] on div "Shapes" at bounding box center [195, 591] width 26 height 8
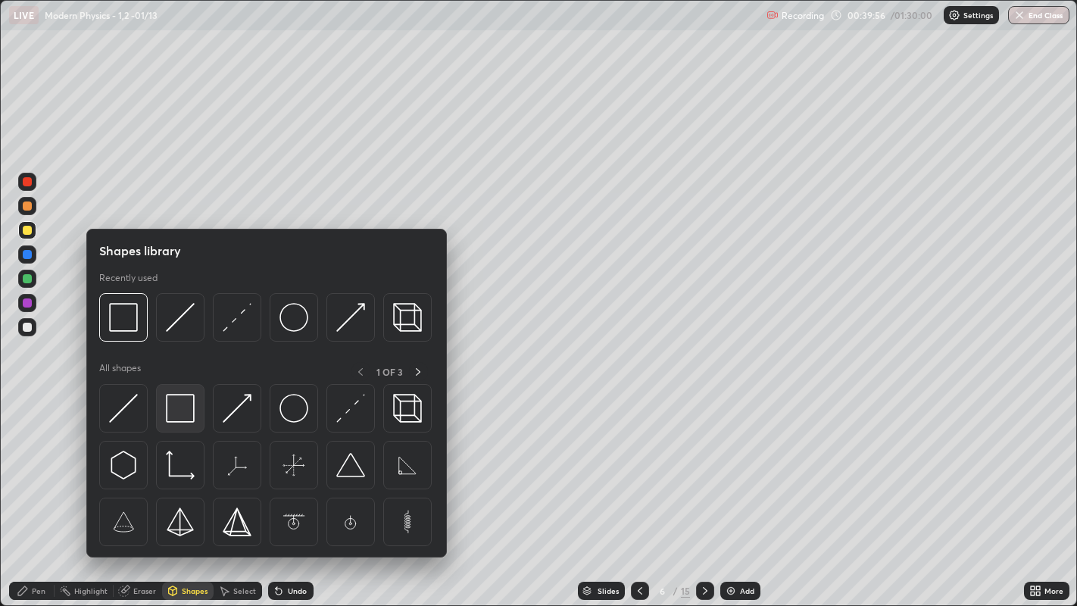
click at [185, 430] on div at bounding box center [180, 408] width 48 height 48
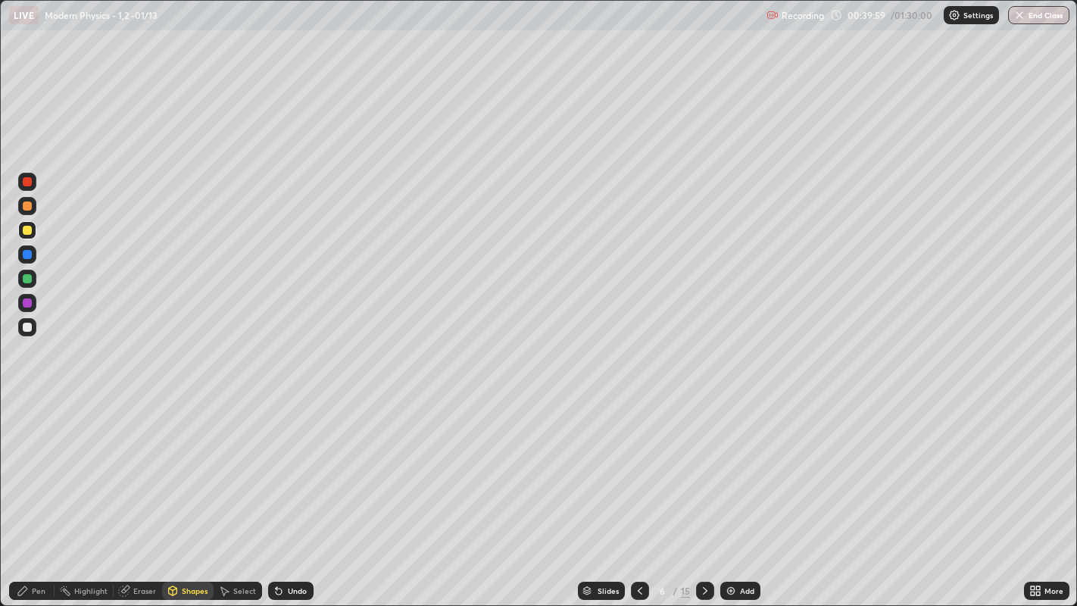
click at [43, 491] on div "Pen" at bounding box center [39, 591] width 14 height 8
click at [32, 324] on div at bounding box center [27, 327] width 18 height 18
click at [292, 491] on div "Undo" at bounding box center [297, 591] width 19 height 8
click at [288, 491] on div "Undo" at bounding box center [297, 591] width 19 height 8
click at [292, 491] on div "Undo" at bounding box center [297, 591] width 19 height 8
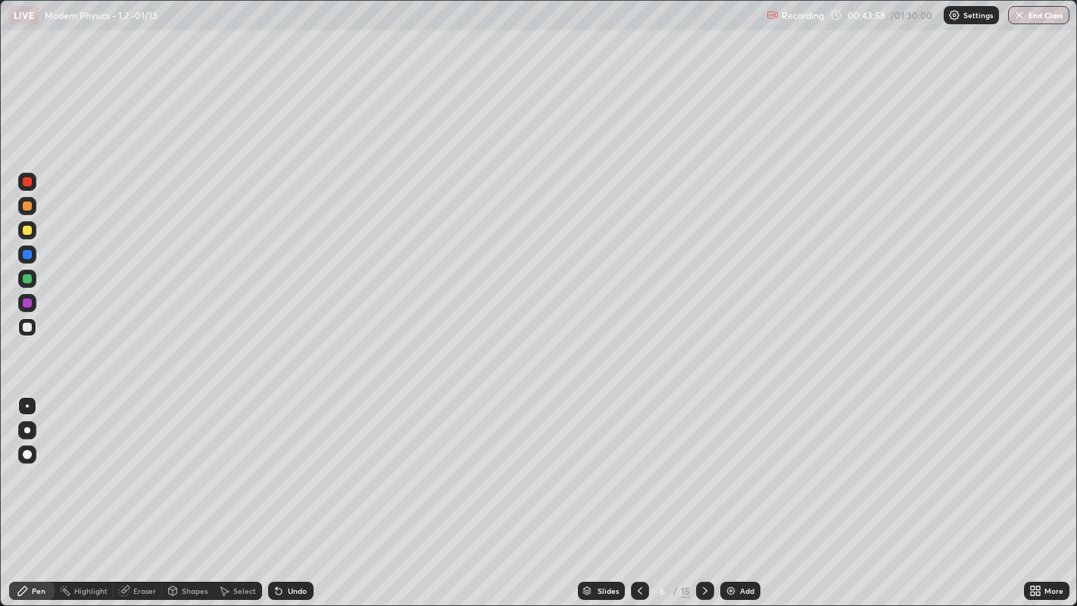
click at [744, 491] on div "Add" at bounding box center [747, 591] width 14 height 8
click at [31, 229] on div at bounding box center [27, 230] width 9 height 9
click at [23, 329] on div at bounding box center [27, 327] width 9 height 9
click at [29, 228] on div at bounding box center [27, 230] width 9 height 9
click at [190, 491] on div "Shapes" at bounding box center [195, 591] width 26 height 8
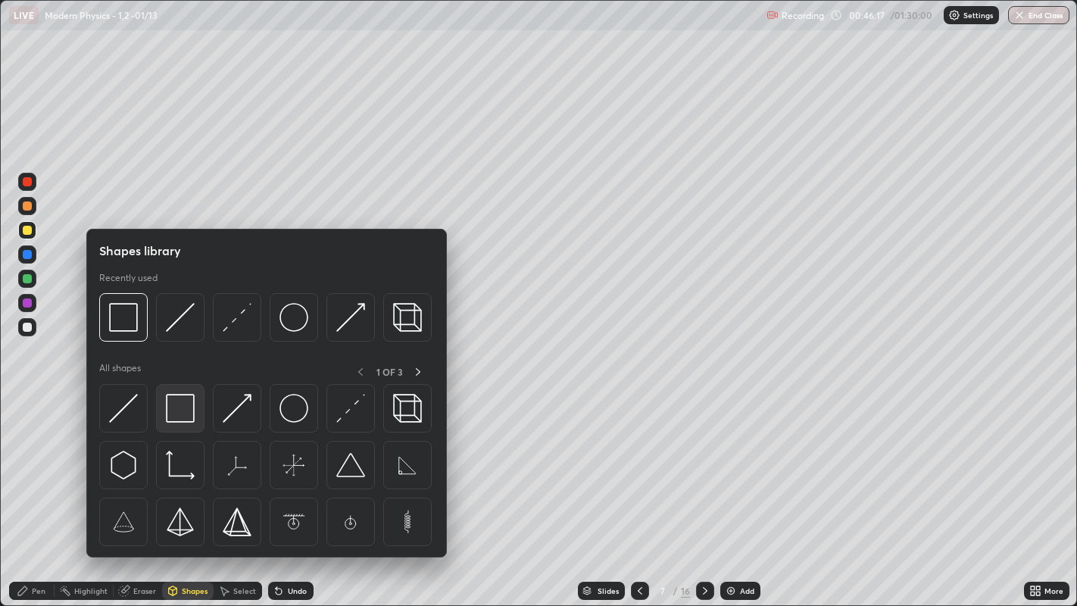
click at [191, 411] on img at bounding box center [180, 408] width 29 height 29
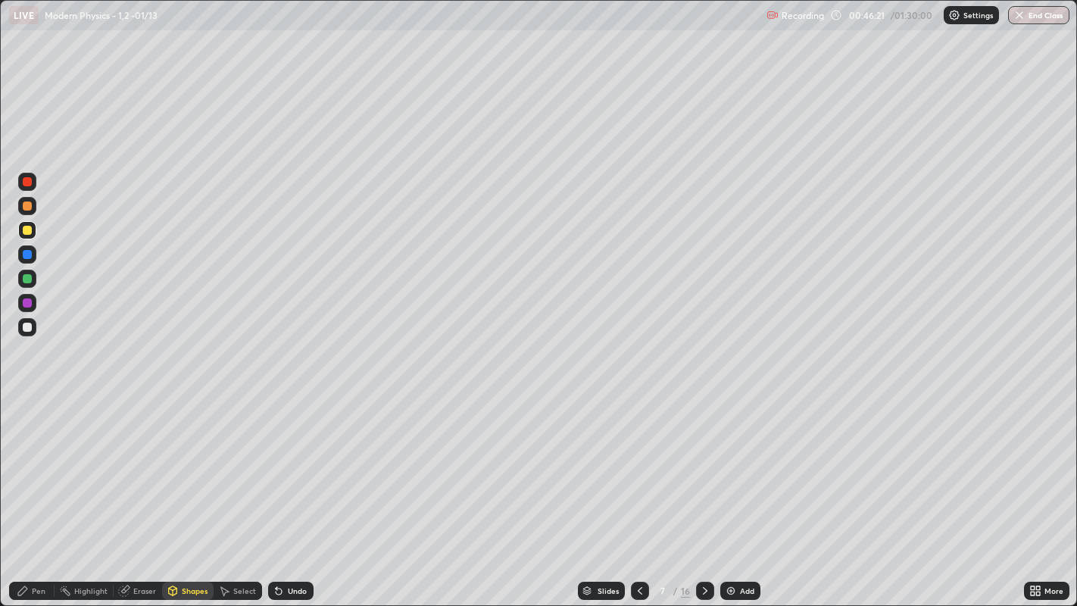
click at [40, 491] on div "Pen" at bounding box center [39, 591] width 14 height 8
click at [27, 326] on div at bounding box center [27, 327] width 9 height 9
click at [28, 328] on div at bounding box center [27, 327] width 9 height 9
click at [293, 491] on div "Undo" at bounding box center [297, 591] width 19 height 8
click at [750, 491] on div "Add" at bounding box center [747, 591] width 14 height 8
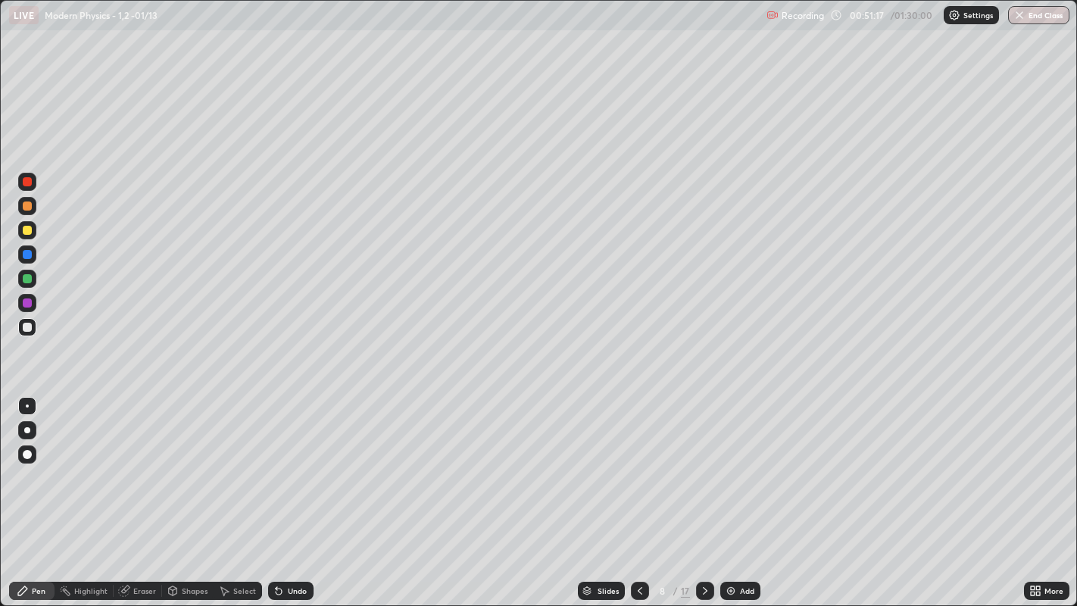
click at [27, 230] on div at bounding box center [27, 230] width 9 height 9
click at [28, 330] on div at bounding box center [27, 327] width 9 height 9
click at [27, 230] on div at bounding box center [27, 230] width 9 height 9
click at [27, 326] on div at bounding box center [27, 327] width 9 height 9
click at [307, 491] on div "Undo" at bounding box center [290, 591] width 45 height 18
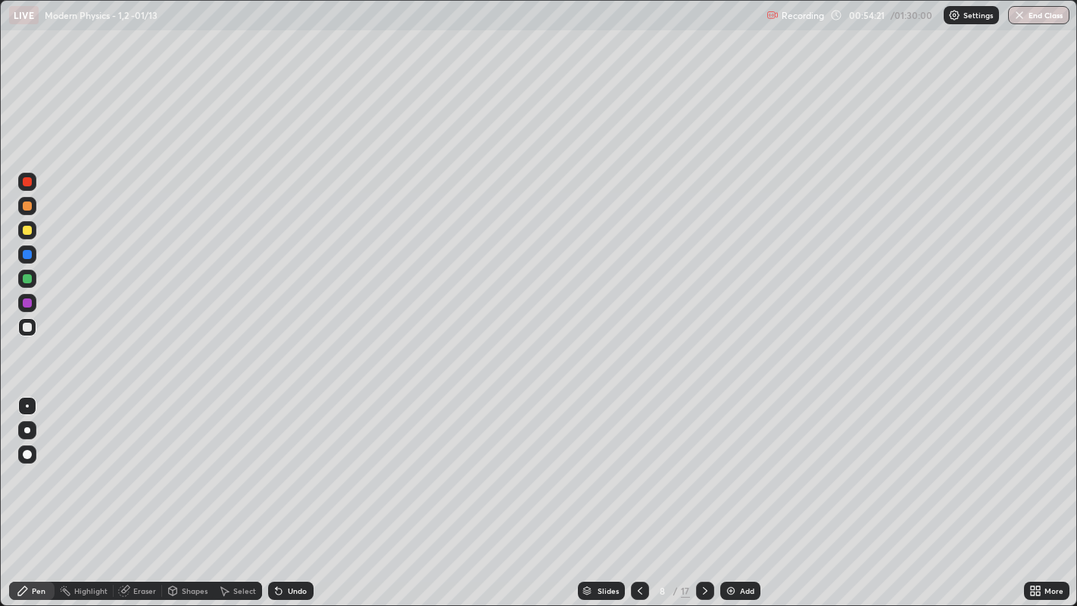
click at [295, 491] on div "Undo" at bounding box center [297, 591] width 19 height 8
click at [735, 491] on div "Add" at bounding box center [740, 591] width 40 height 18
click at [34, 223] on div at bounding box center [27, 230] width 18 height 18
click at [304, 491] on div "Undo" at bounding box center [297, 591] width 19 height 8
click at [307, 491] on div "Undo" at bounding box center [290, 591] width 45 height 18
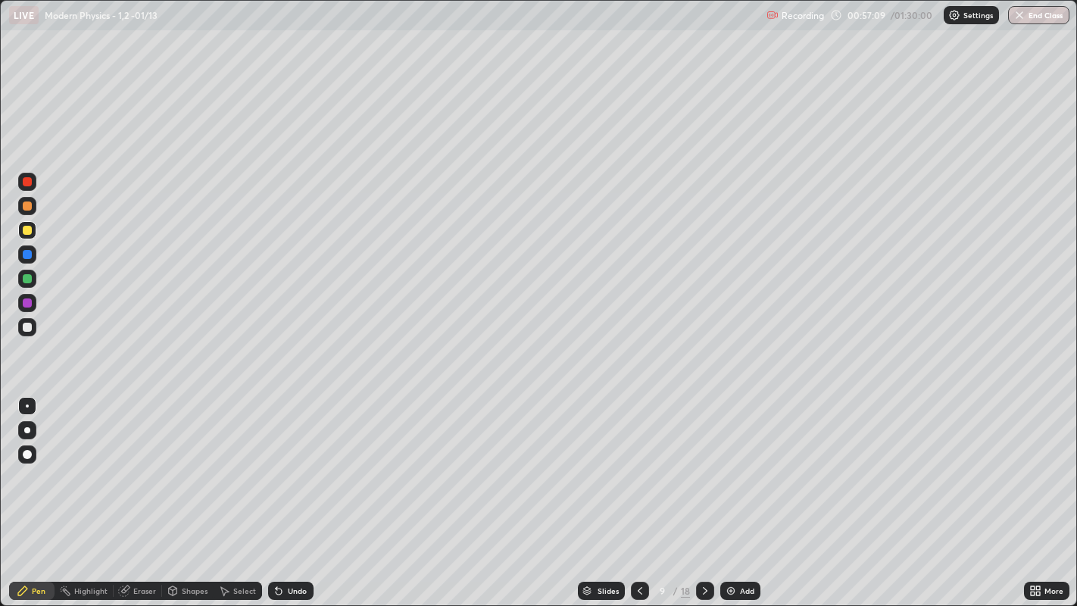
click at [27, 329] on div at bounding box center [27, 327] width 9 height 9
click at [289, 491] on div "Undo" at bounding box center [290, 591] width 45 height 18
click at [292, 491] on div "Undo" at bounding box center [297, 591] width 19 height 8
click at [708, 491] on icon at bounding box center [705, 591] width 12 height 12
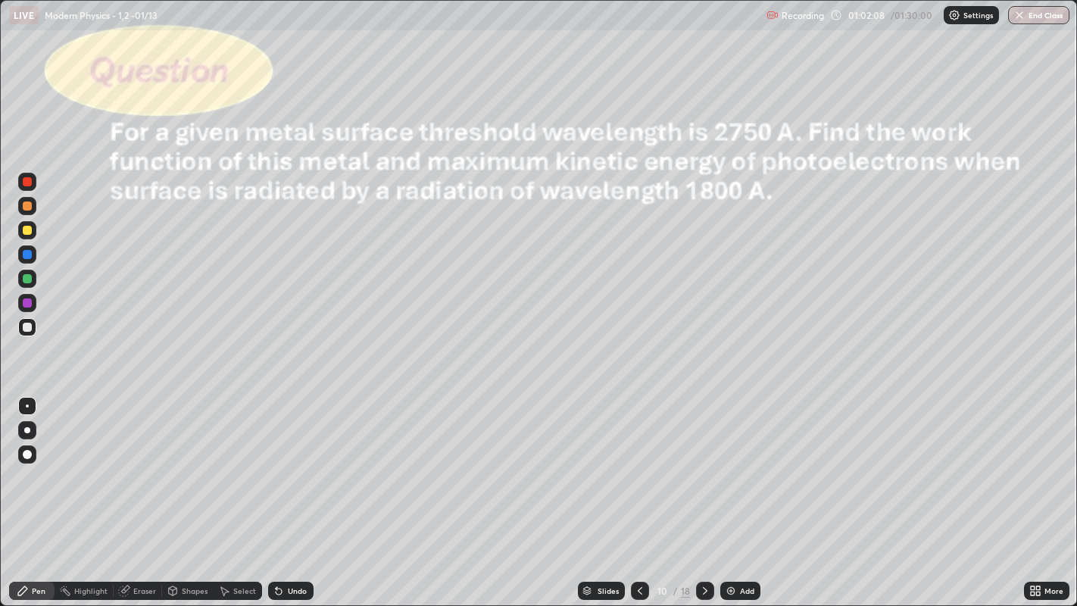
click at [642, 491] on icon at bounding box center [640, 591] width 12 height 12
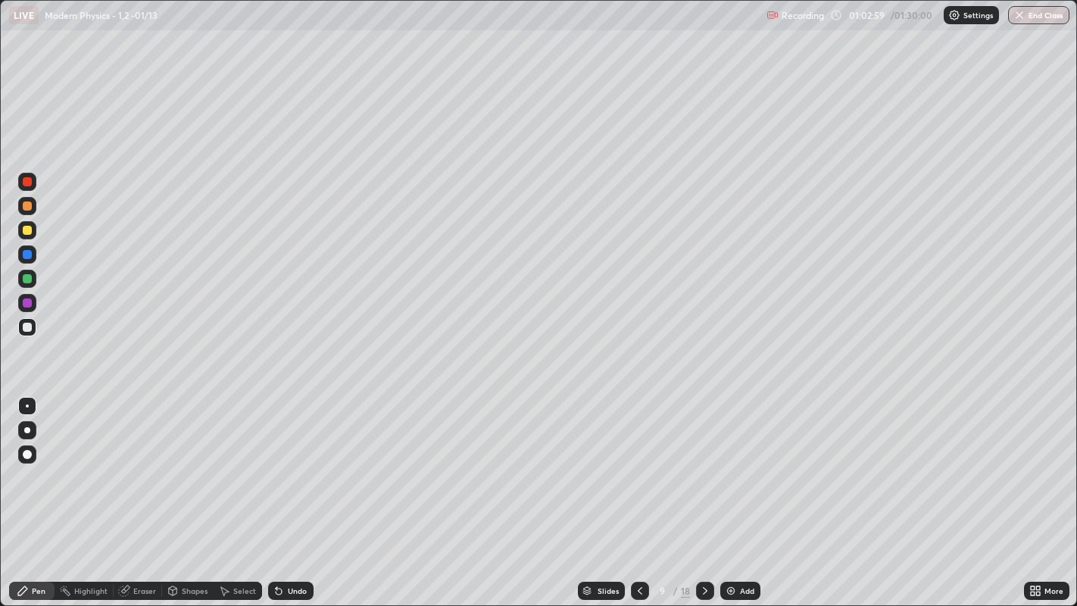
click at [703, 491] on icon at bounding box center [705, 591] width 5 height 8
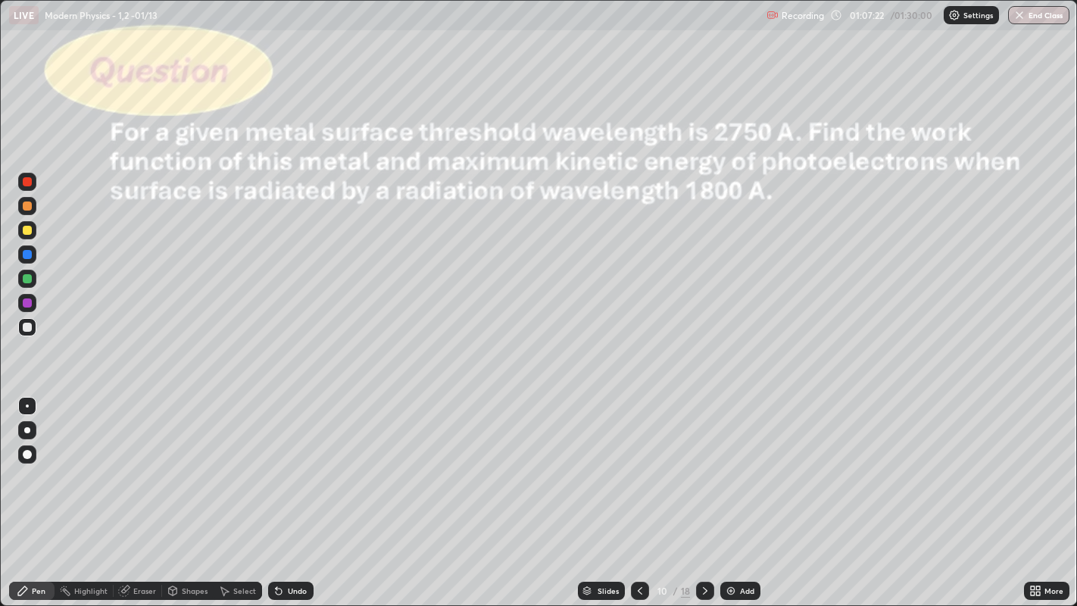
click at [31, 226] on div at bounding box center [27, 230] width 18 height 18
click at [293, 491] on div "Undo" at bounding box center [287, 590] width 51 height 30
click at [145, 491] on div "Eraser" at bounding box center [144, 591] width 23 height 8
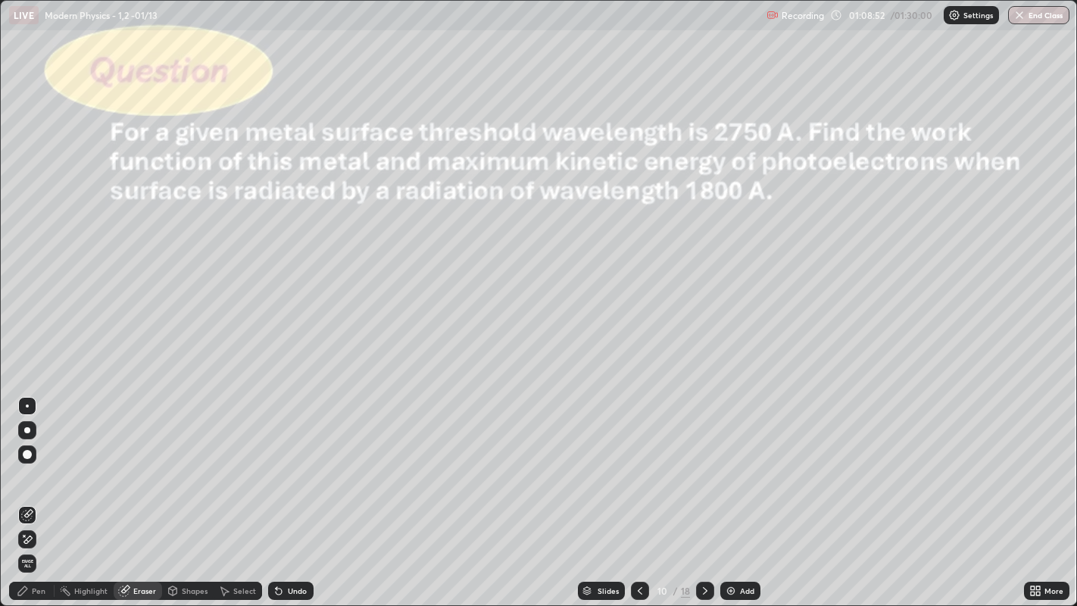
click at [44, 491] on div "Pen" at bounding box center [31, 591] width 45 height 18
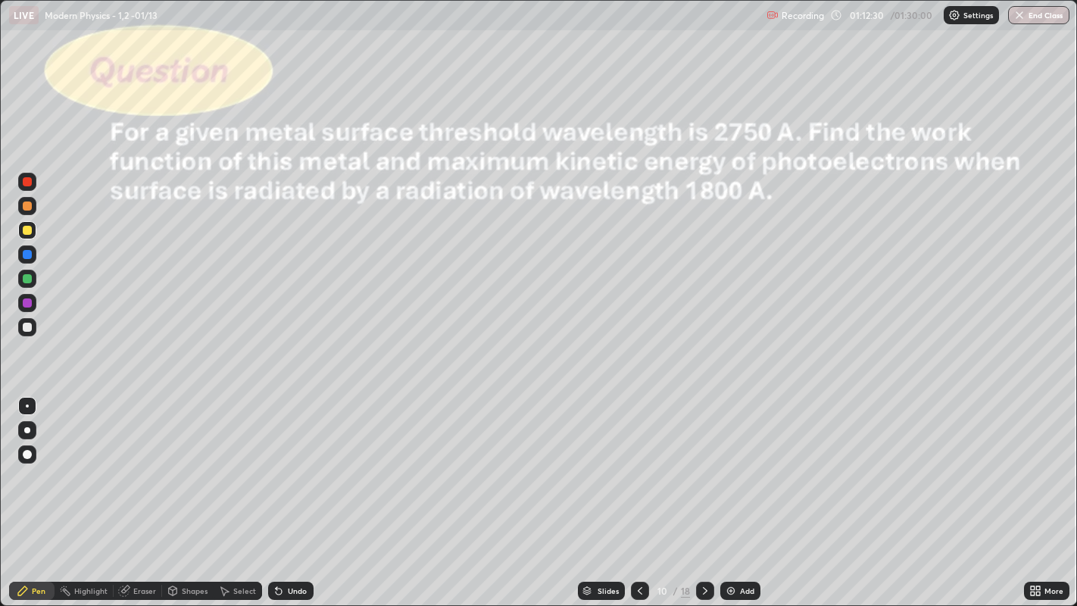
click at [696, 491] on div at bounding box center [705, 591] width 18 height 18
click at [27, 331] on div at bounding box center [27, 327] width 9 height 9
click at [33, 237] on div at bounding box center [27, 230] width 18 height 18
click at [306, 491] on div "Undo" at bounding box center [290, 591] width 45 height 18
click at [149, 491] on div "Eraser" at bounding box center [144, 591] width 23 height 8
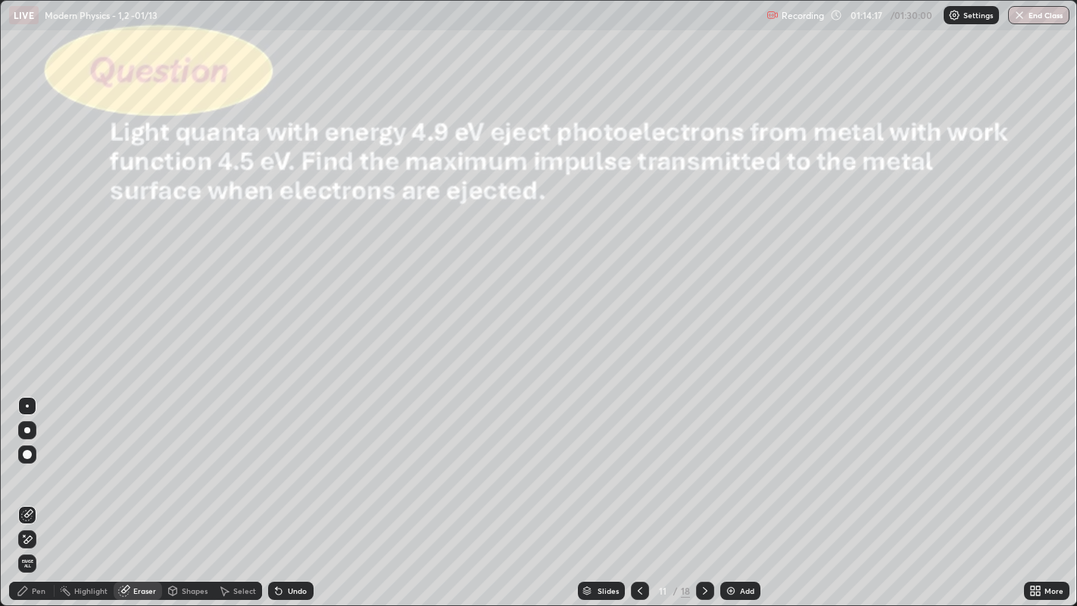
click at [47, 491] on div "Pen" at bounding box center [31, 591] width 45 height 18
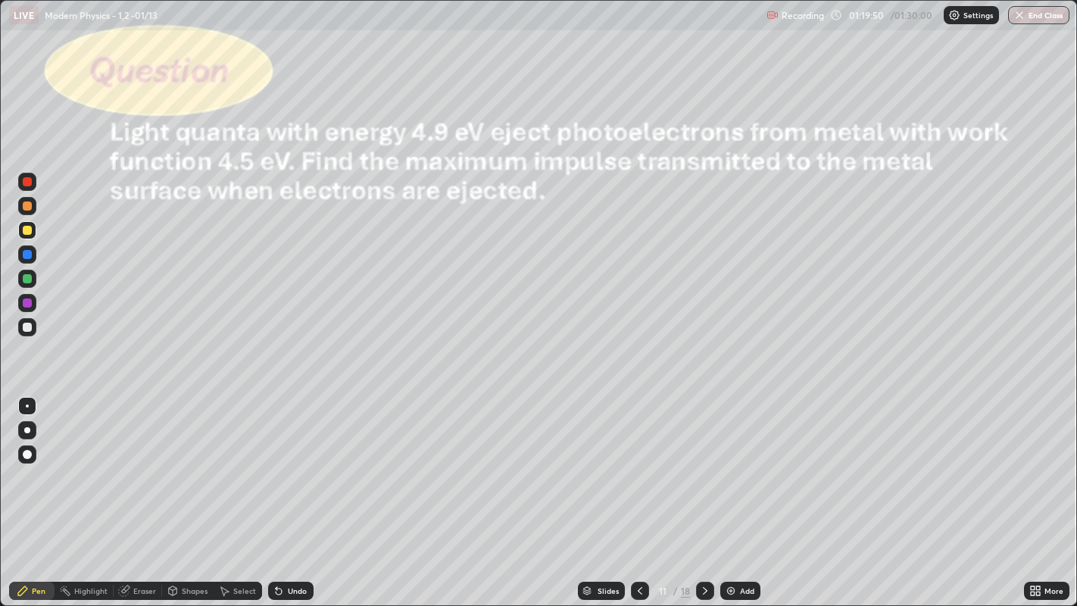
click at [1051, 16] on button "End Class" at bounding box center [1038, 15] width 61 height 18
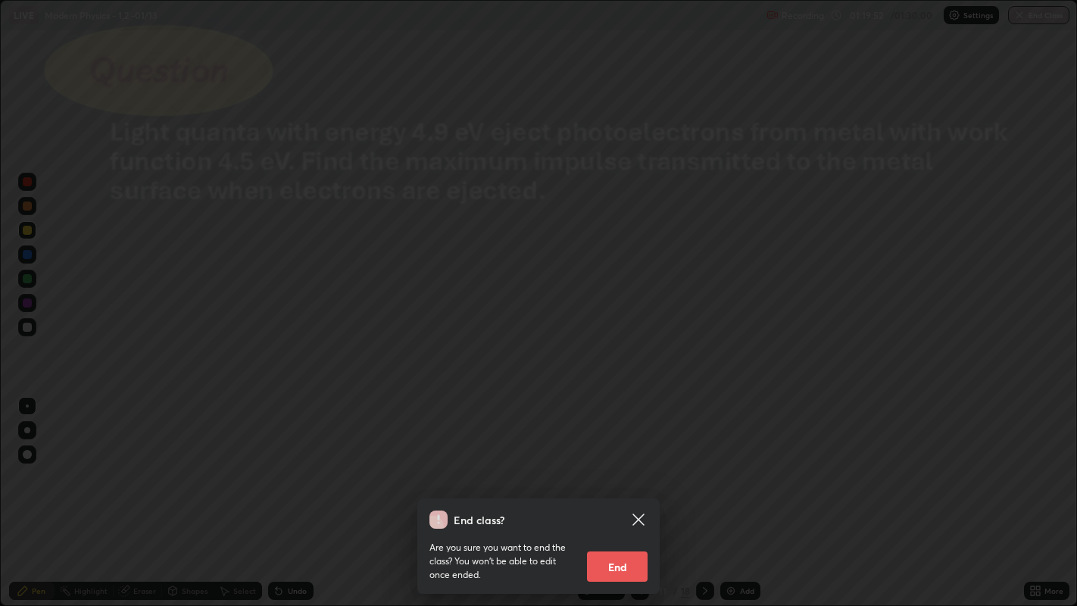
click at [627, 491] on button "End" at bounding box center [617, 566] width 61 height 30
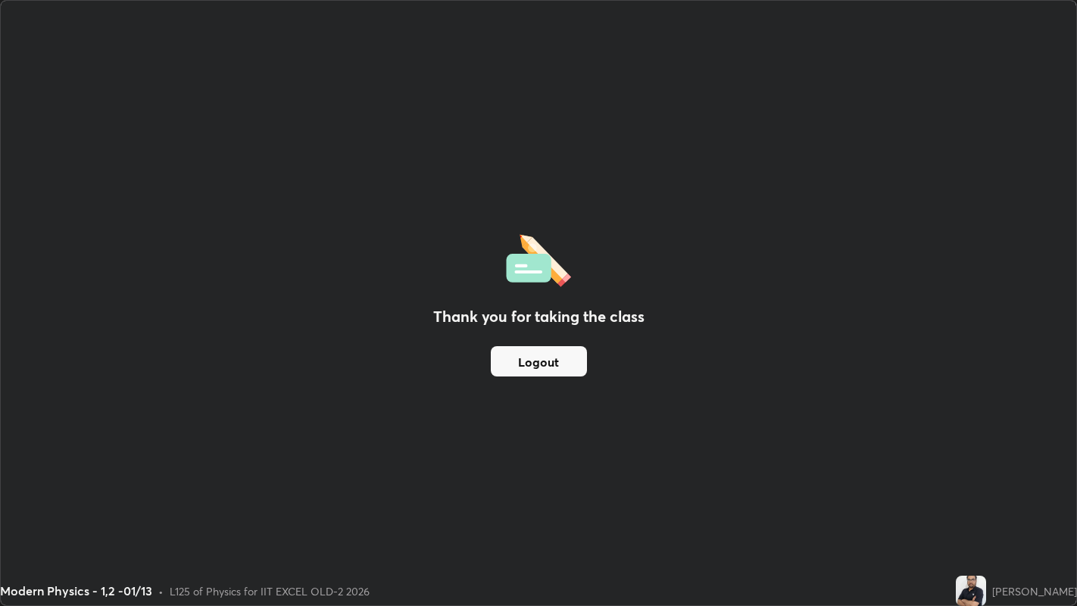
click at [518, 367] on button "Logout" at bounding box center [539, 361] width 96 height 30
